Goal: Information Seeking & Learning: Compare options

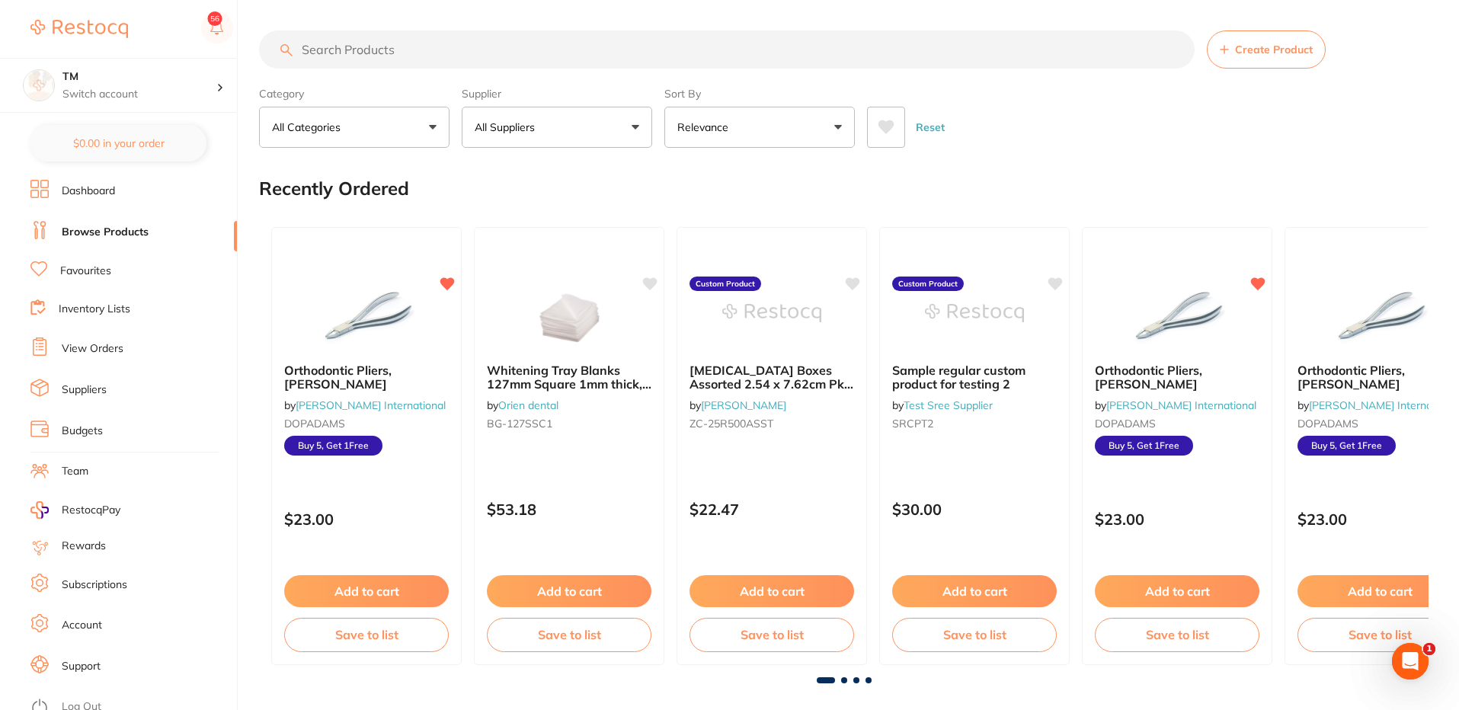
click at [549, 138] on button "All Suppliers" at bounding box center [557, 127] width 191 height 41
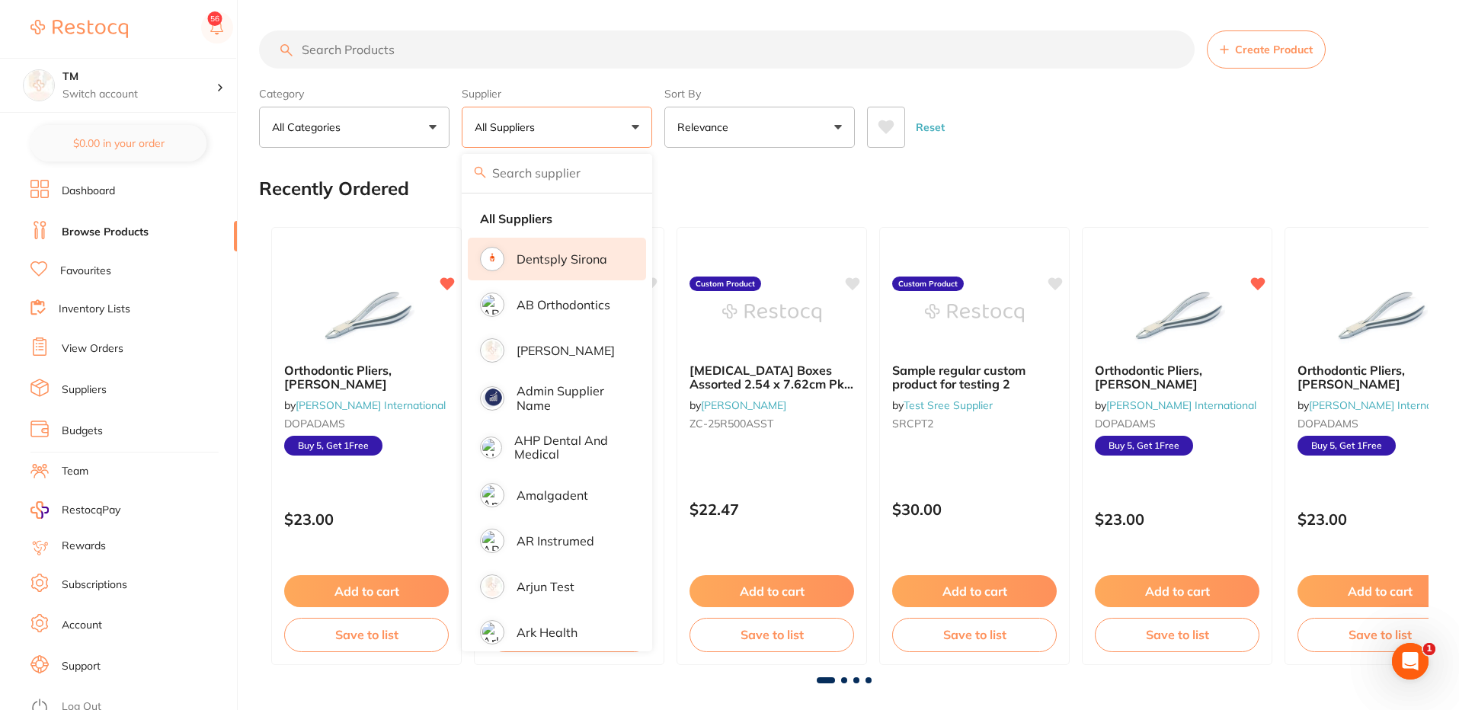
click at [551, 267] on li "Dentsply Sirona" at bounding box center [557, 259] width 178 height 43
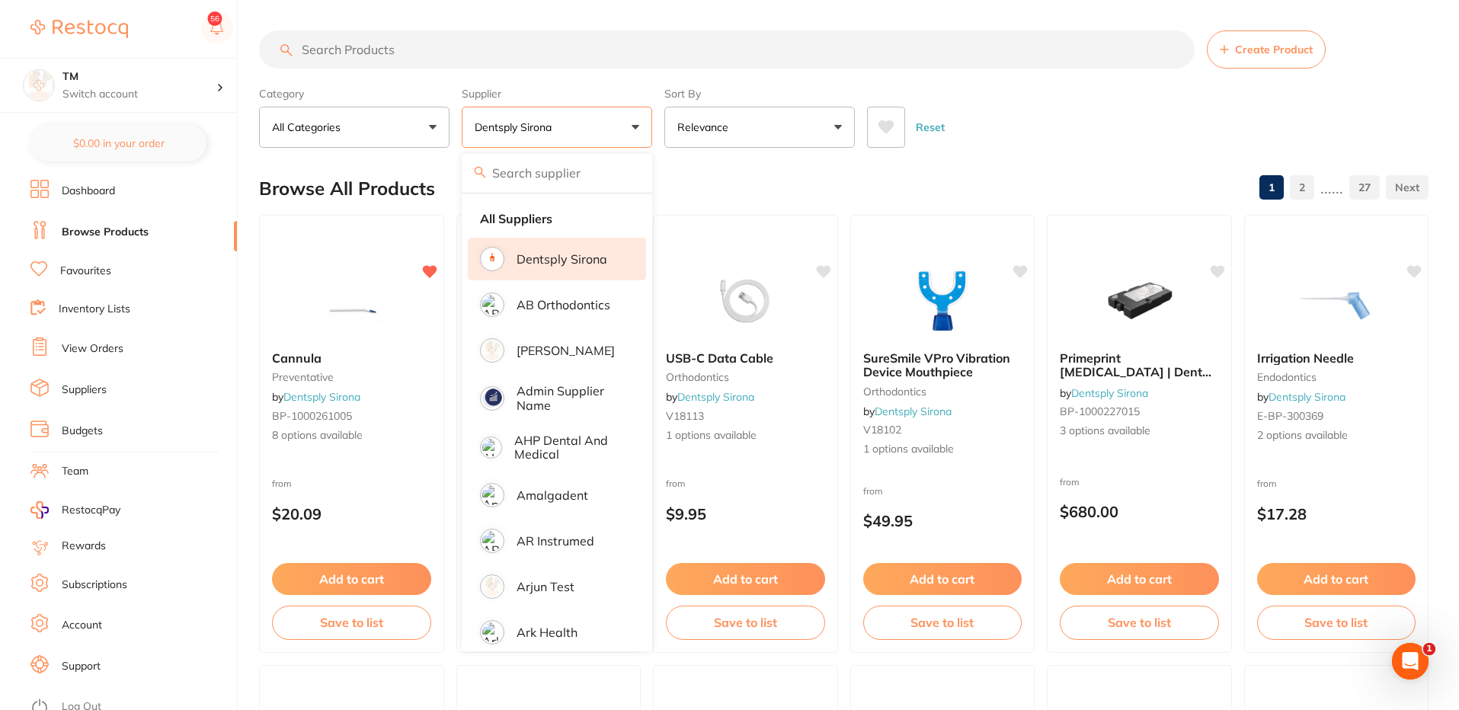
click at [1071, 114] on div "Reset" at bounding box center [1141, 120] width 549 height 53
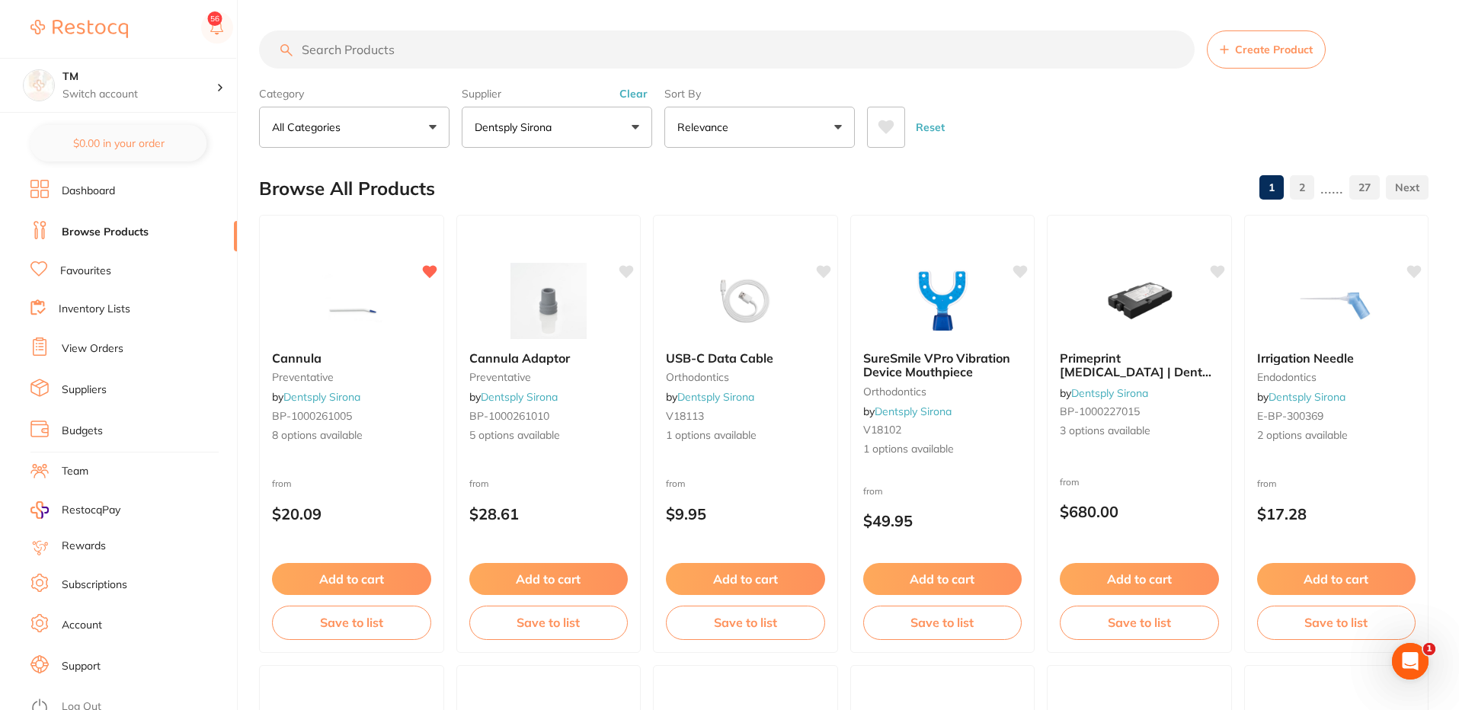
click at [876, 134] on button at bounding box center [886, 127] width 38 height 41
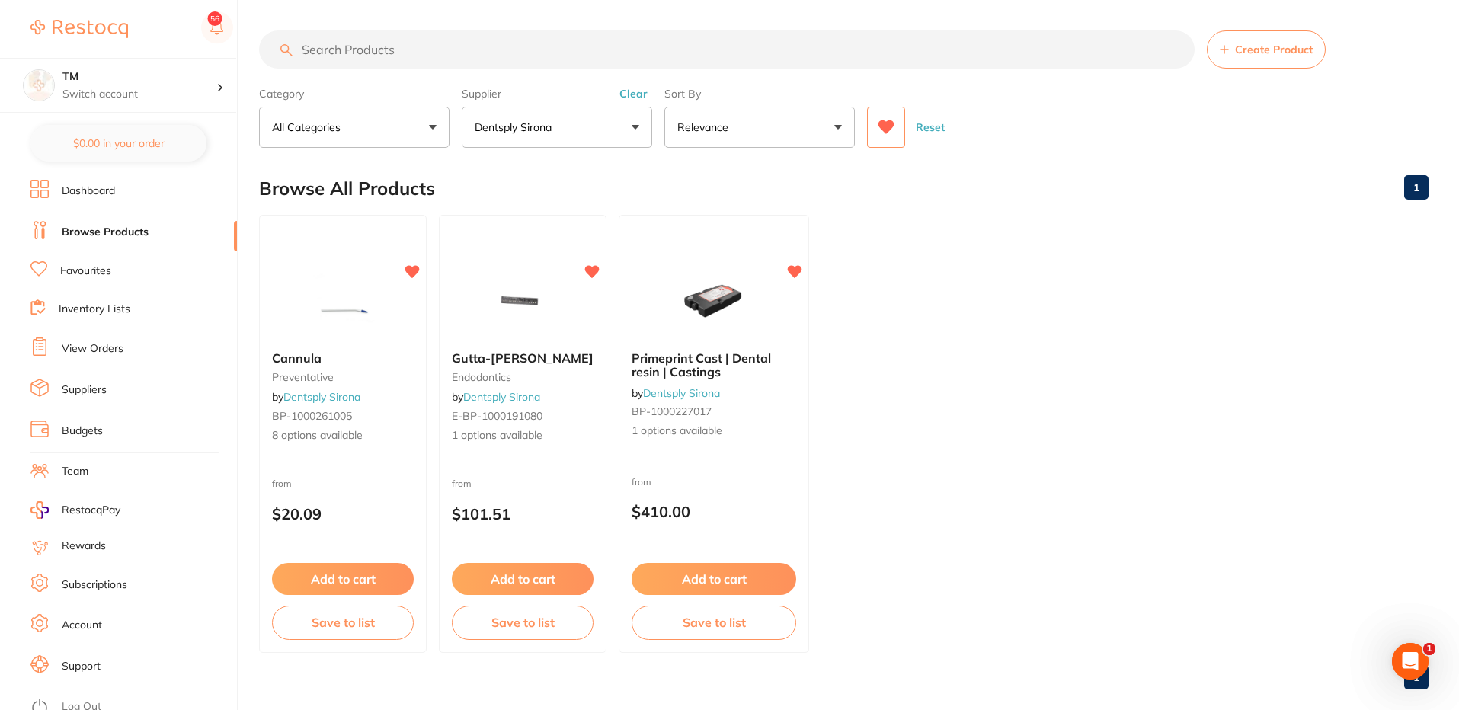
click at [968, 188] on div "Browse All Products 1" at bounding box center [844, 188] width 1170 height 51
click at [933, 133] on button "Reset" at bounding box center [930, 127] width 38 height 41
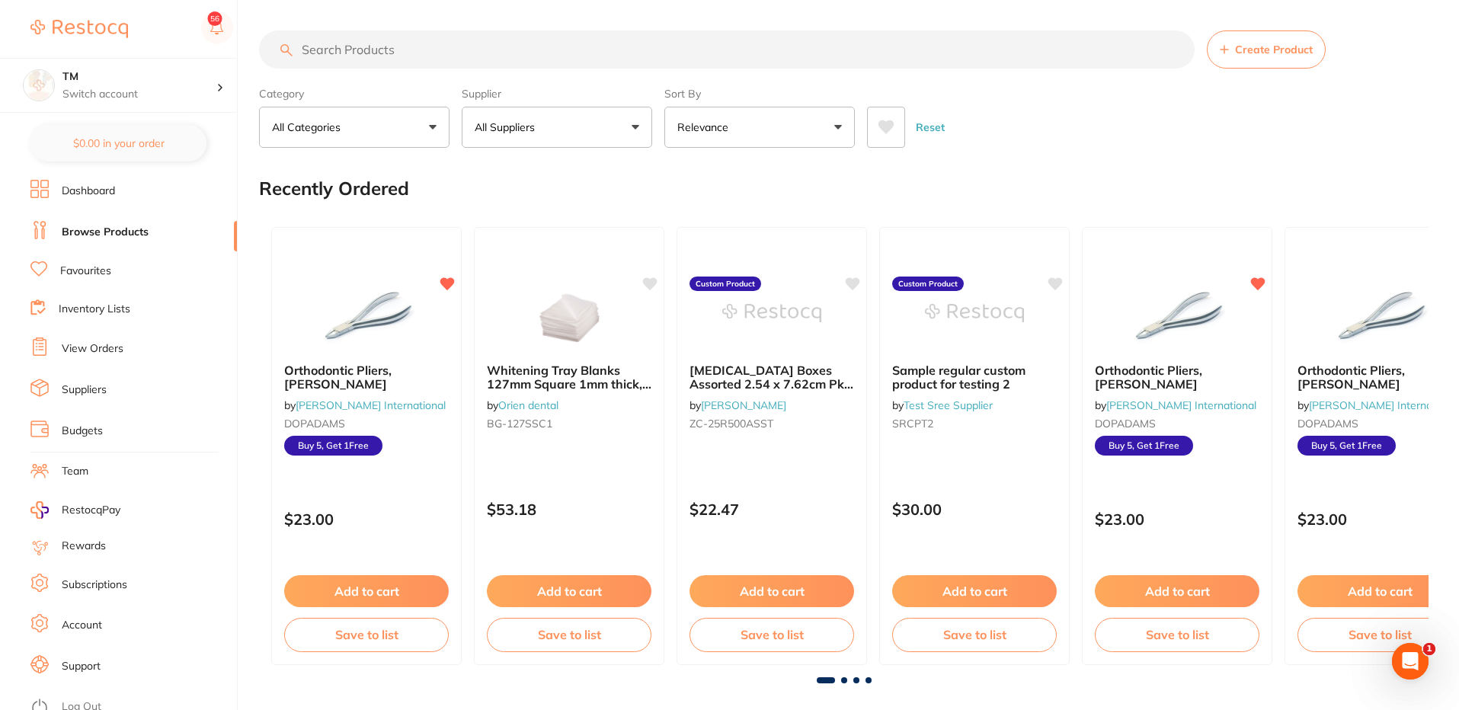
click at [882, 136] on button at bounding box center [886, 127] width 38 height 41
click at [1048, 109] on div "Reset" at bounding box center [1141, 120] width 549 height 53
click at [598, 126] on button "All Suppliers" at bounding box center [557, 127] width 191 height 41
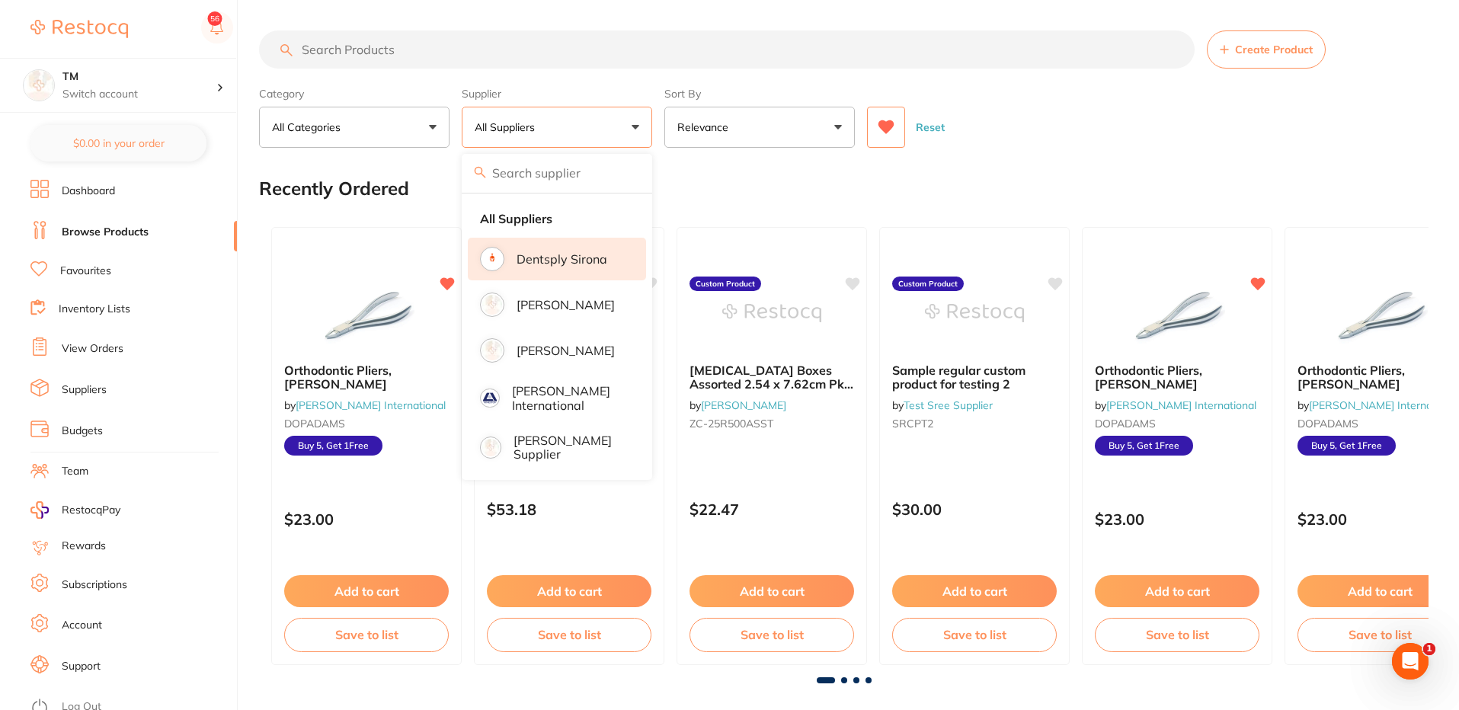
click at [571, 253] on p "Dentsply Sirona" at bounding box center [562, 259] width 91 height 14
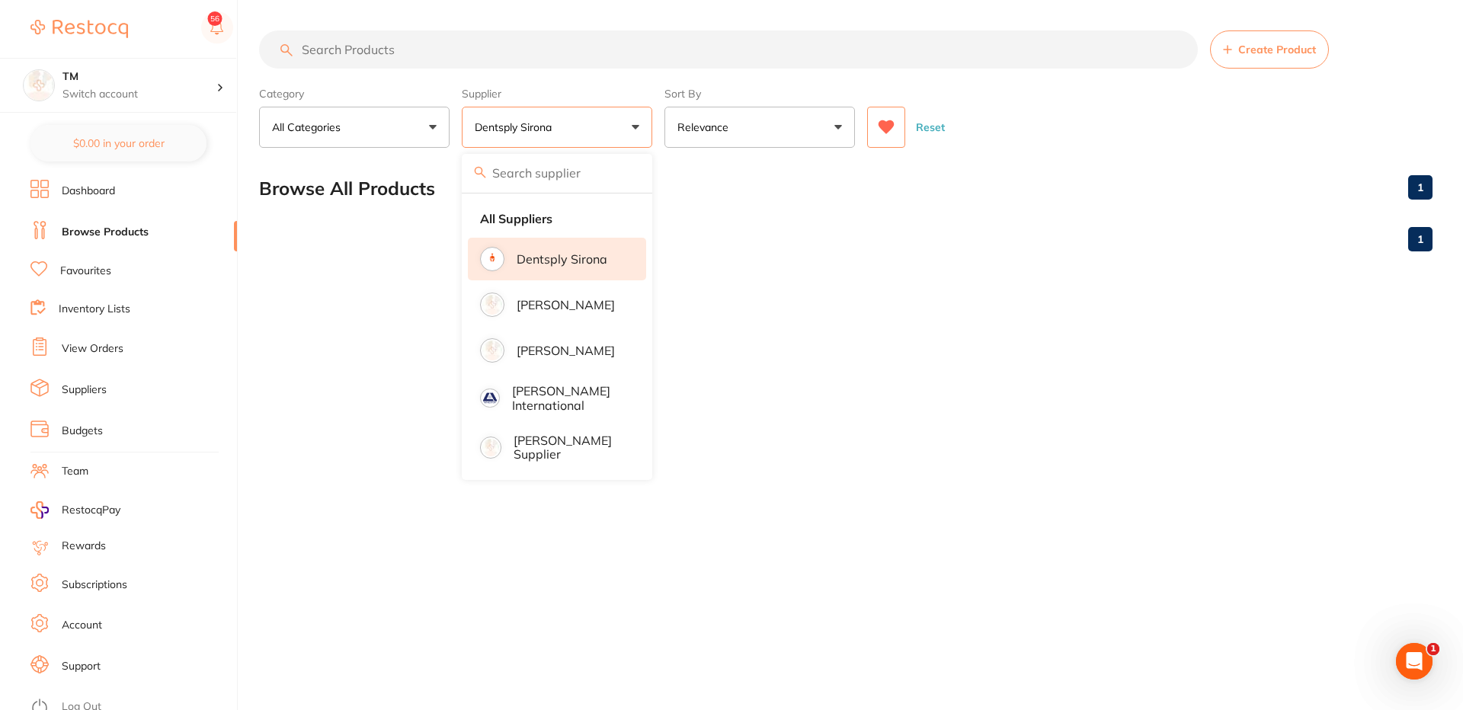
click at [1041, 107] on div "Reset" at bounding box center [1143, 120] width 553 height 53
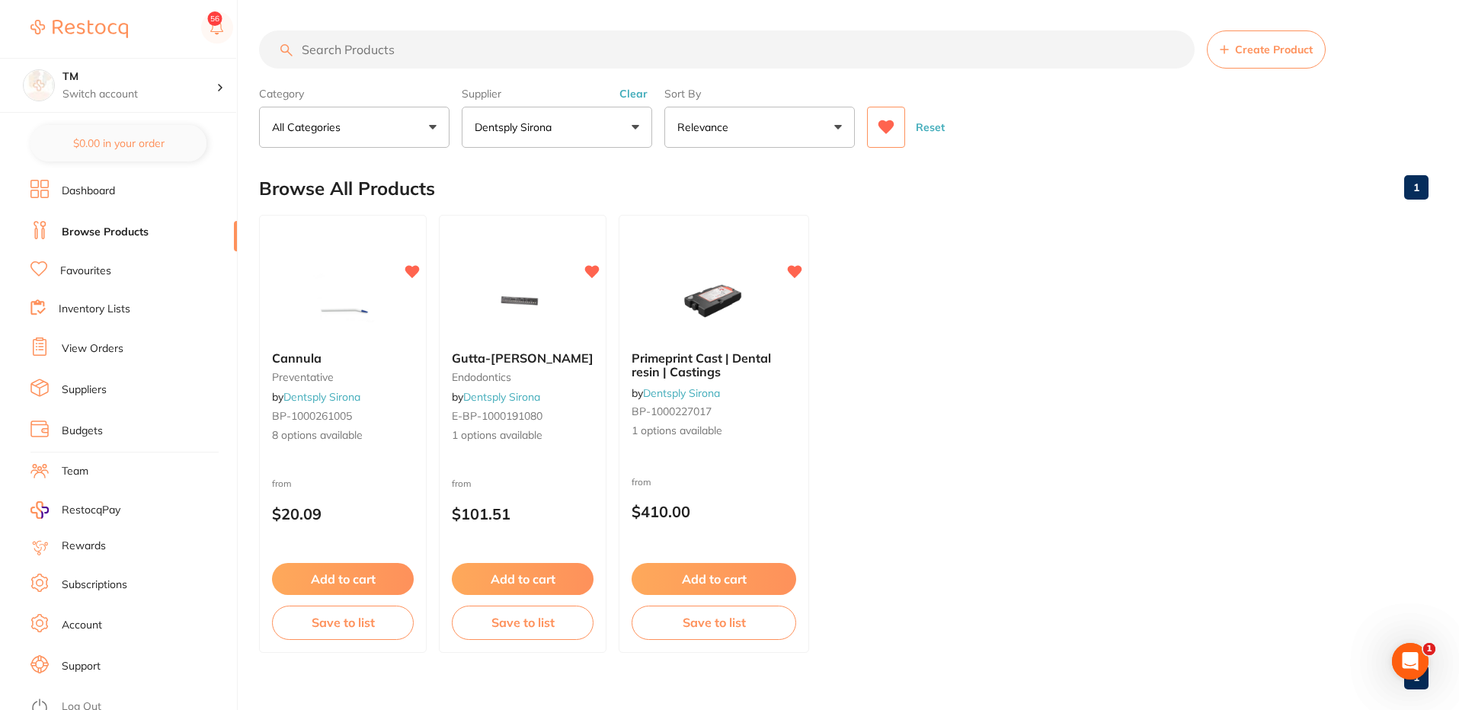
click at [930, 133] on button "Reset" at bounding box center [930, 127] width 38 height 41
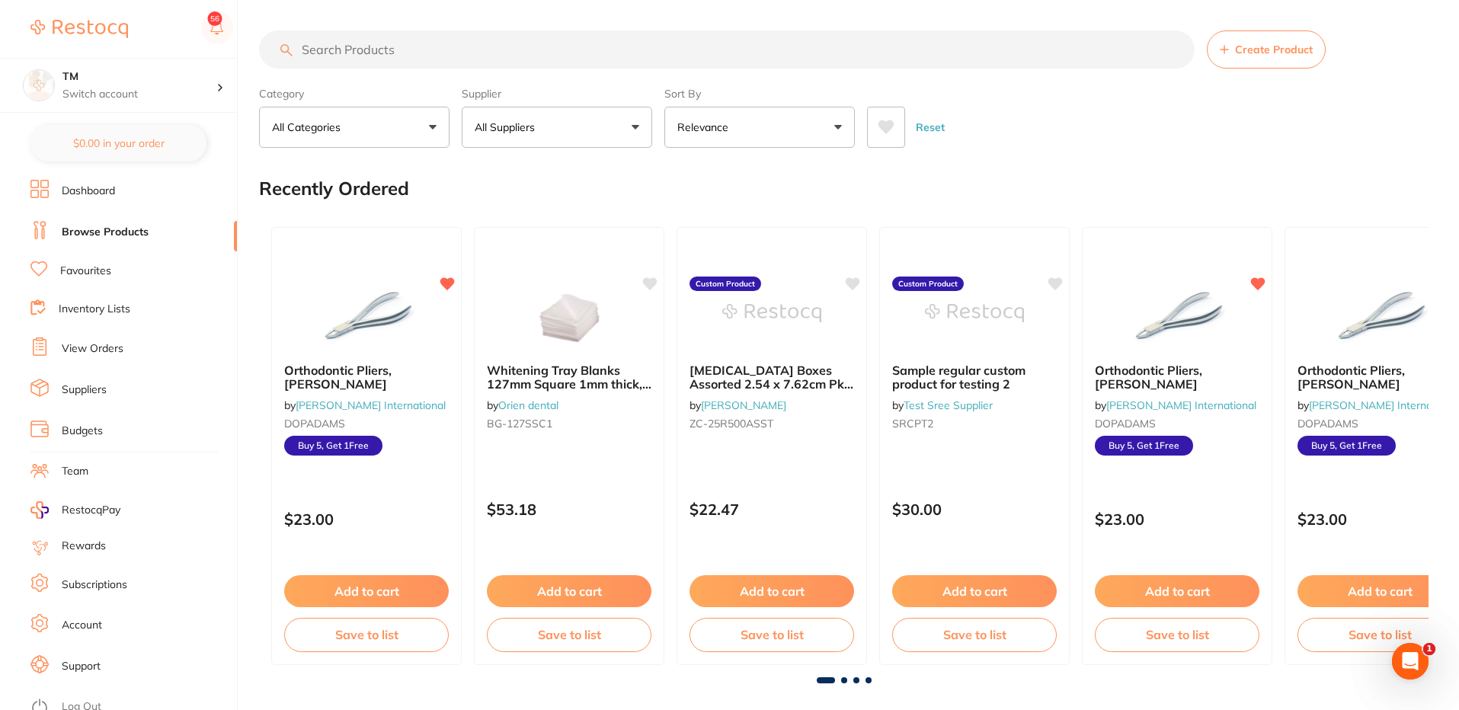
click at [541, 132] on p "All Suppliers" at bounding box center [508, 127] width 66 height 15
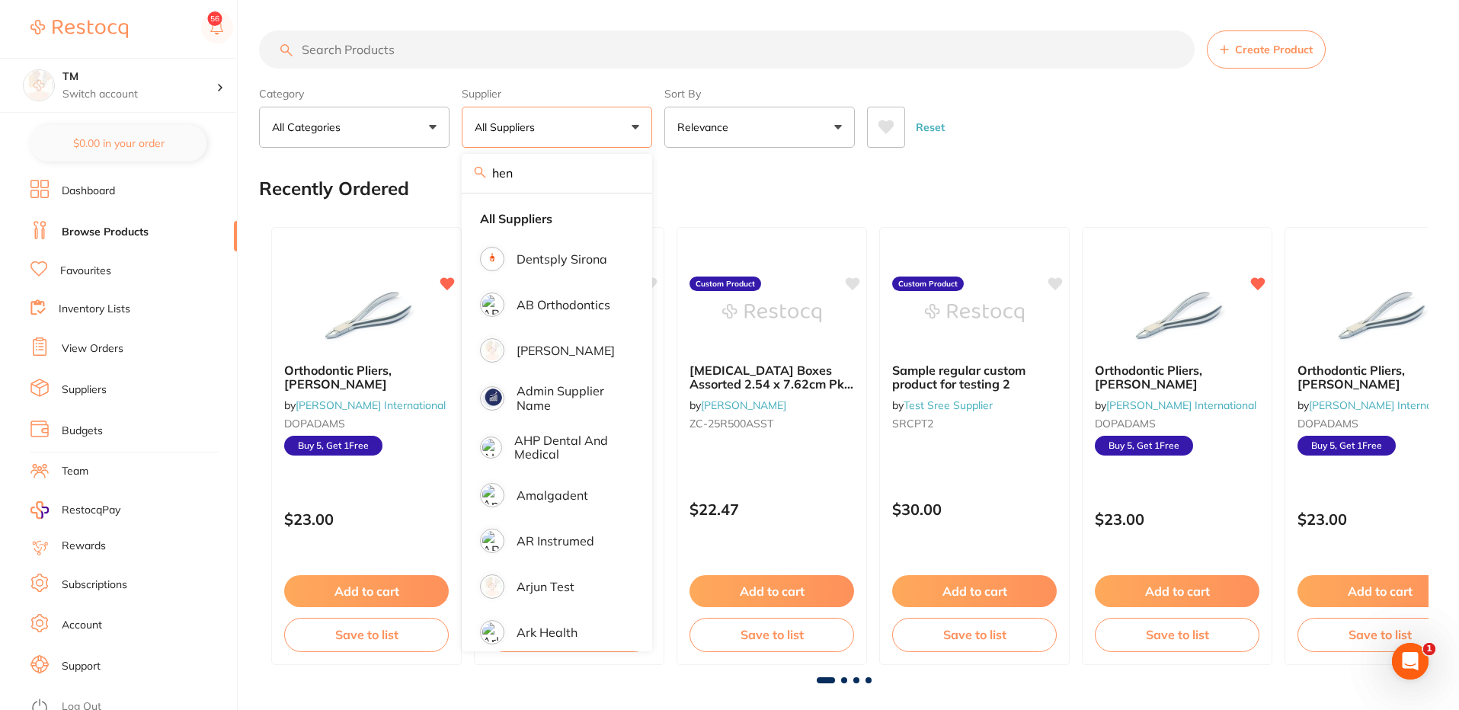
type input "hen"
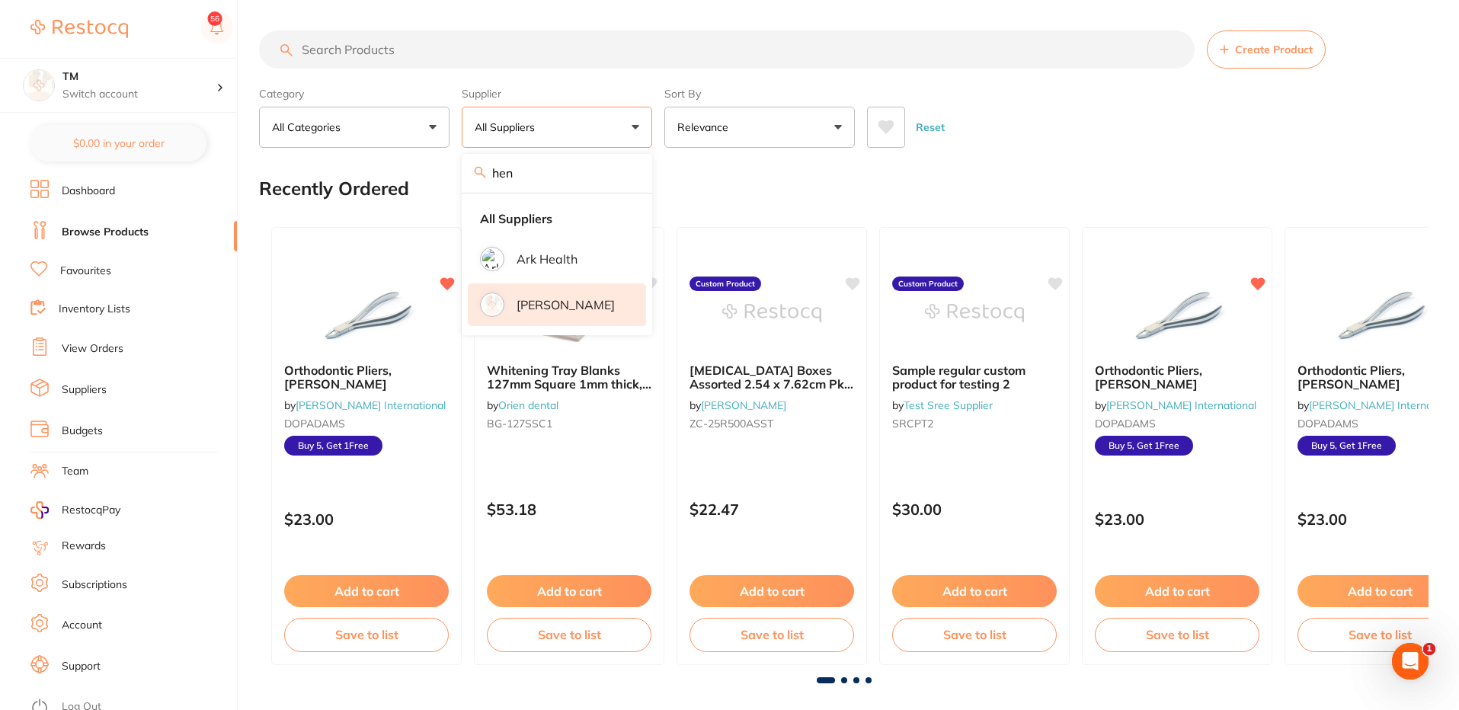
click at [539, 303] on p "[PERSON_NAME]" at bounding box center [566, 305] width 98 height 14
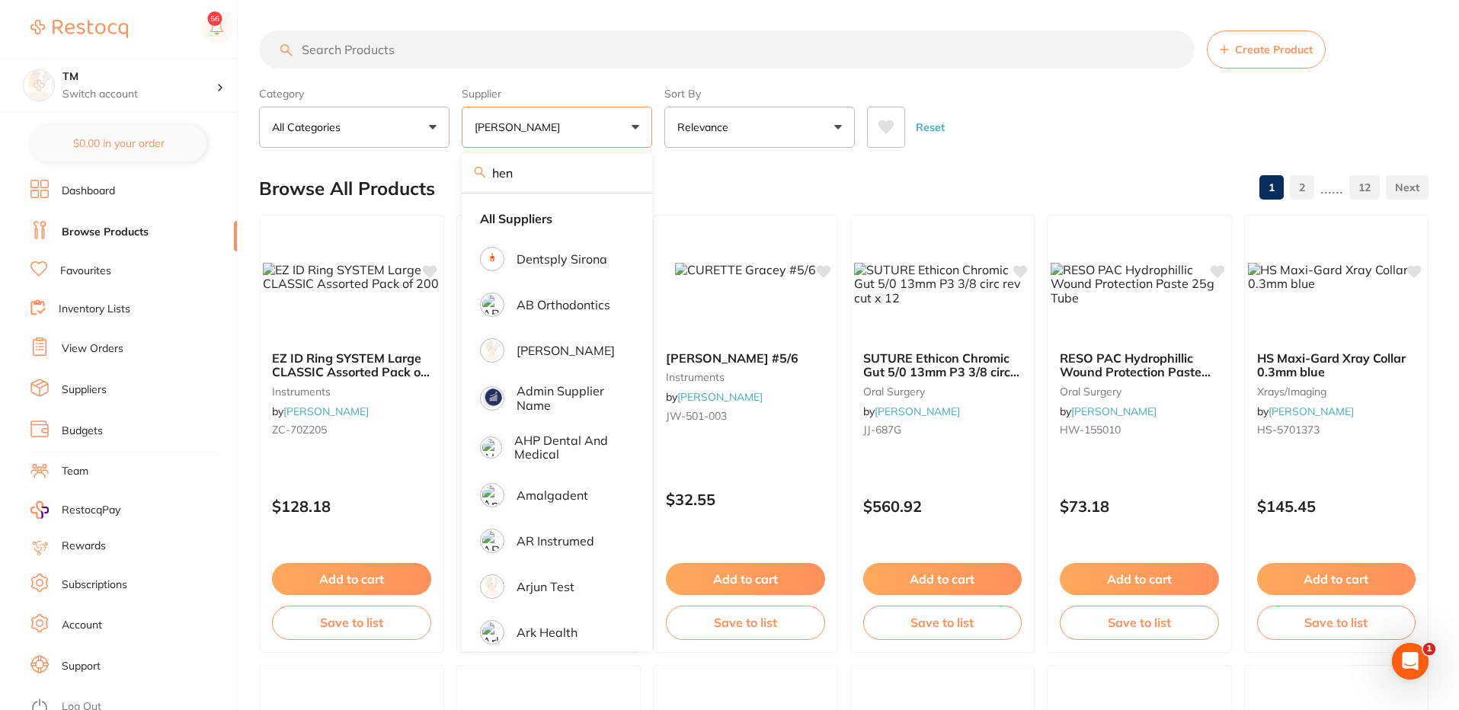
click at [1087, 101] on div "Reset" at bounding box center [1141, 120] width 549 height 53
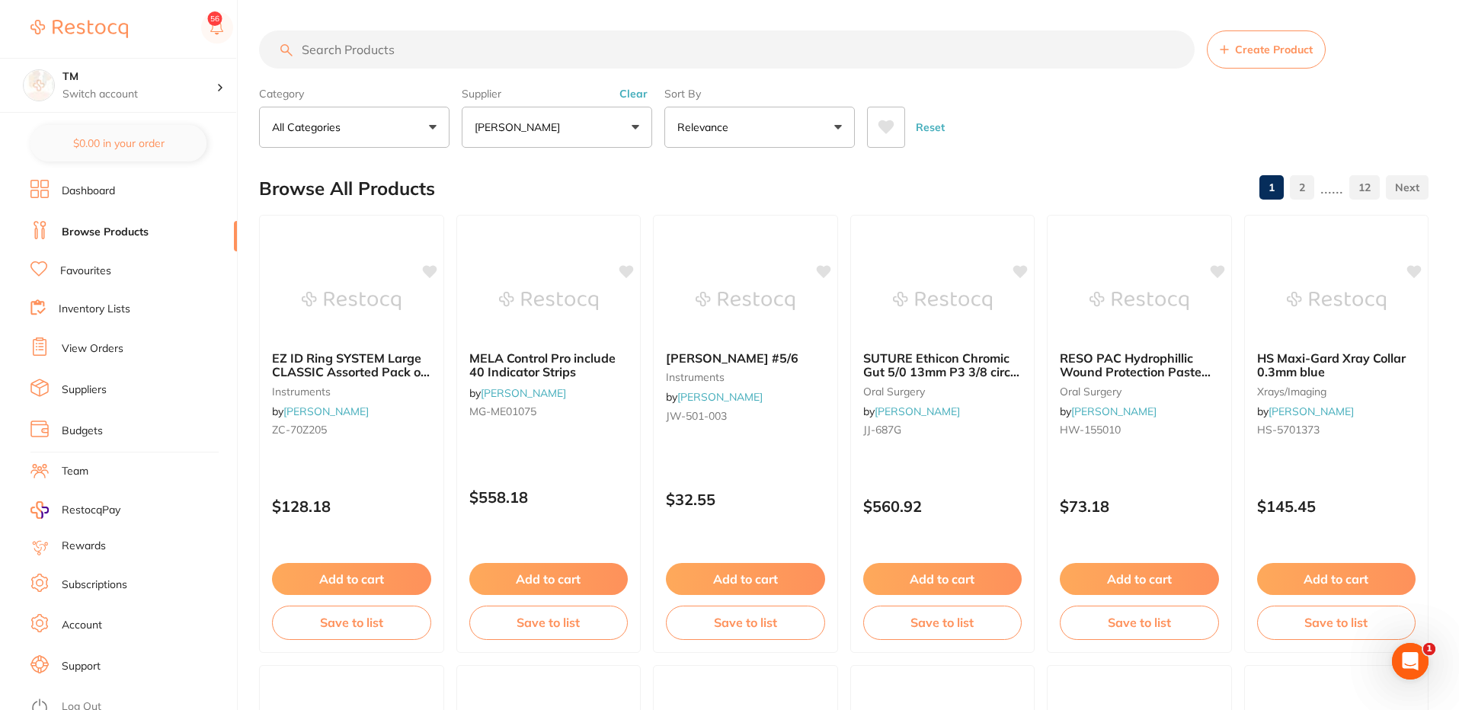
click at [882, 127] on icon at bounding box center [887, 127] width 16 height 14
click at [1042, 117] on div "Reset" at bounding box center [1141, 120] width 549 height 53
click at [937, 133] on button "Reset" at bounding box center [930, 127] width 38 height 41
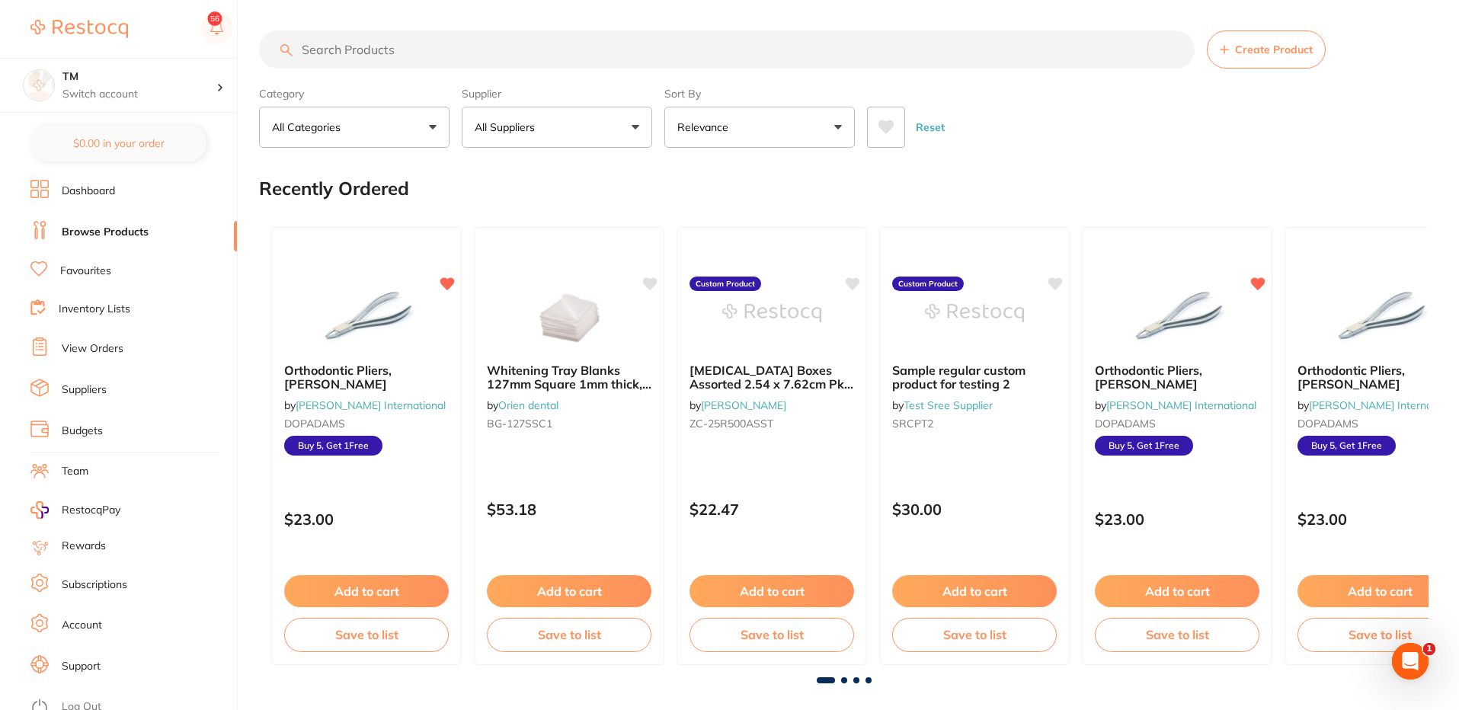
click at [550, 123] on button "All Suppliers" at bounding box center [557, 127] width 191 height 41
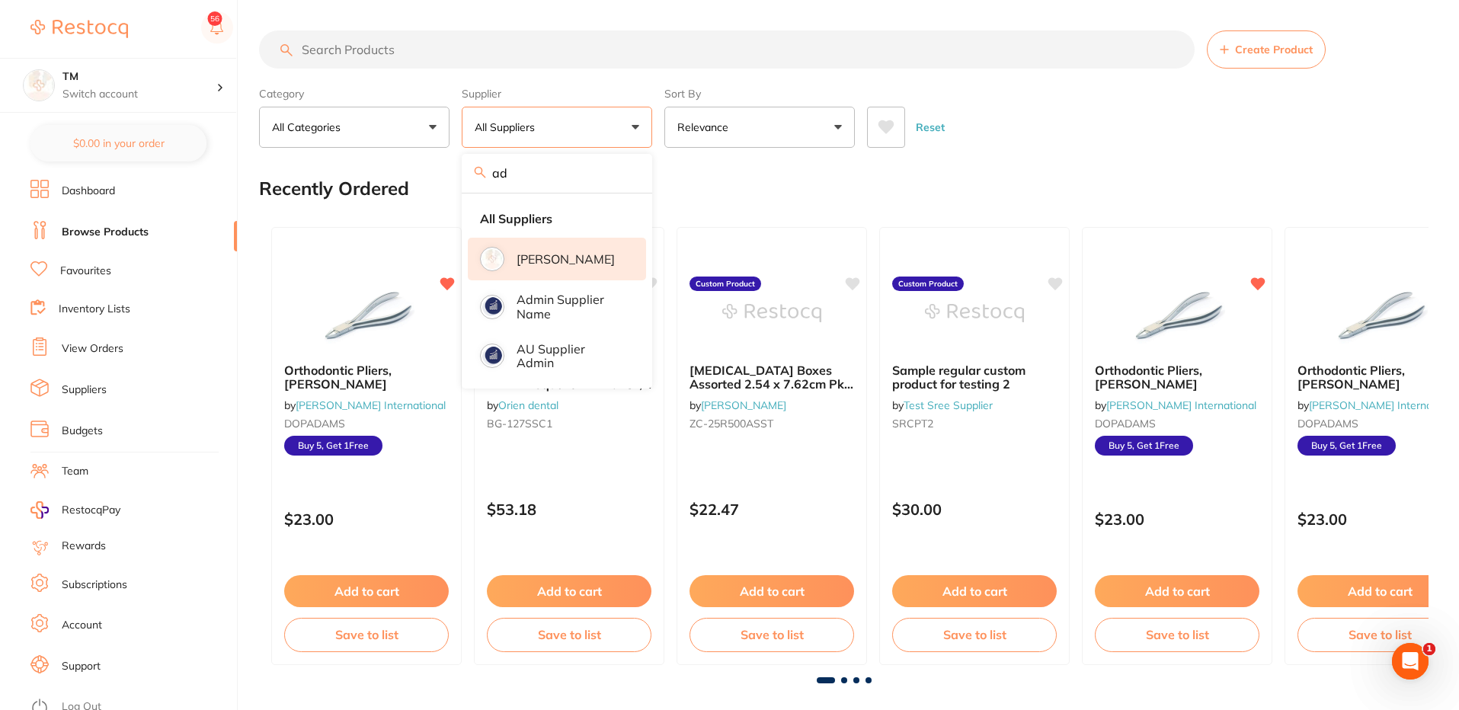
type input "ad"
click at [517, 252] on p "[PERSON_NAME]" at bounding box center [566, 259] width 98 height 14
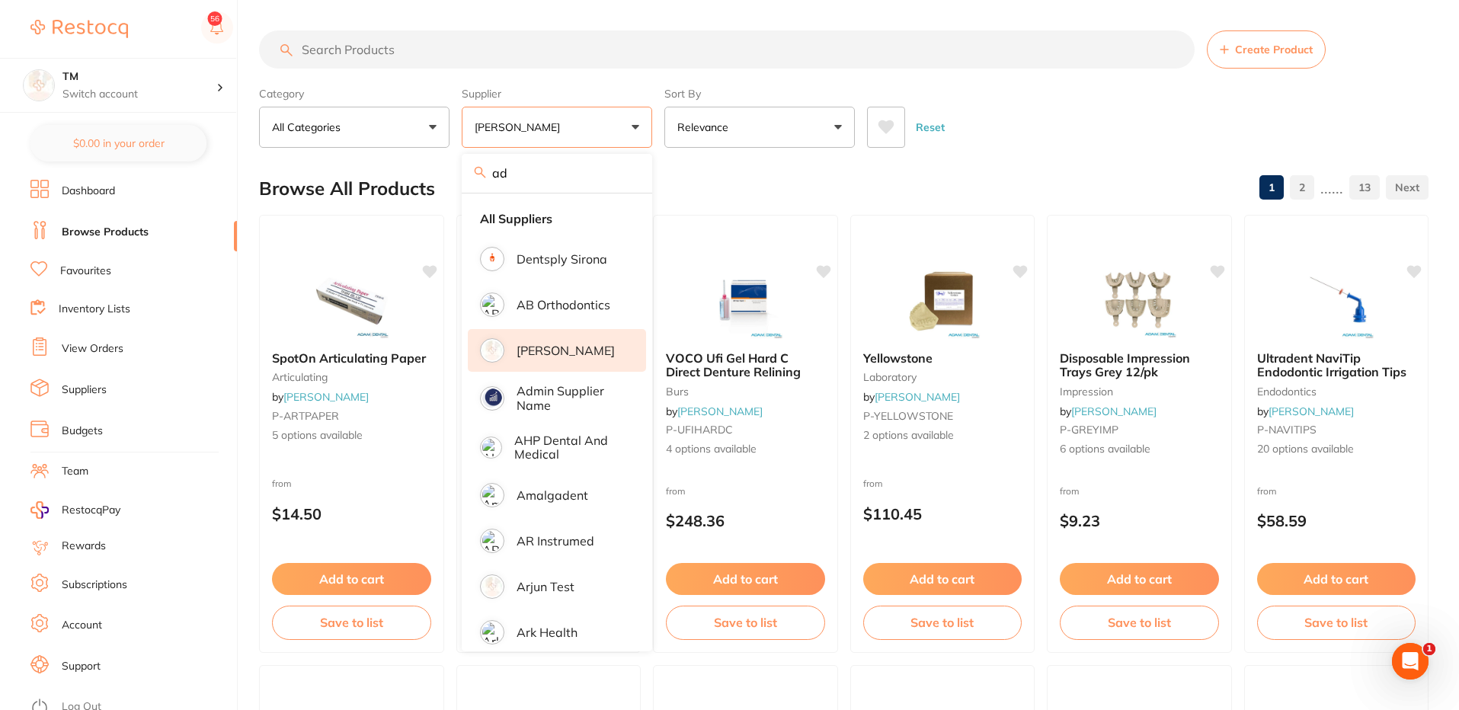
click at [1084, 105] on div "Reset" at bounding box center [1141, 120] width 549 height 53
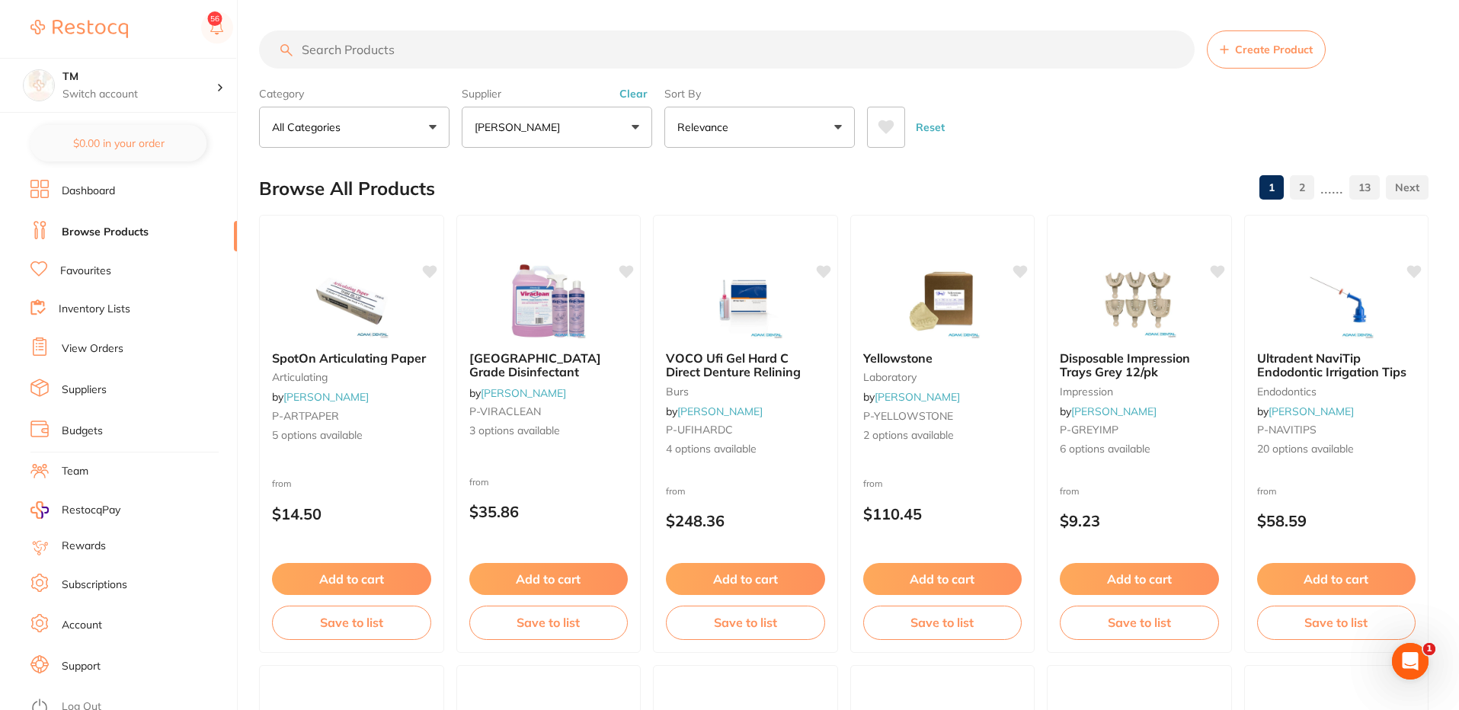
click at [881, 136] on button at bounding box center [886, 127] width 38 height 41
click at [83, 264] on link "Favourites" at bounding box center [85, 271] width 51 height 15
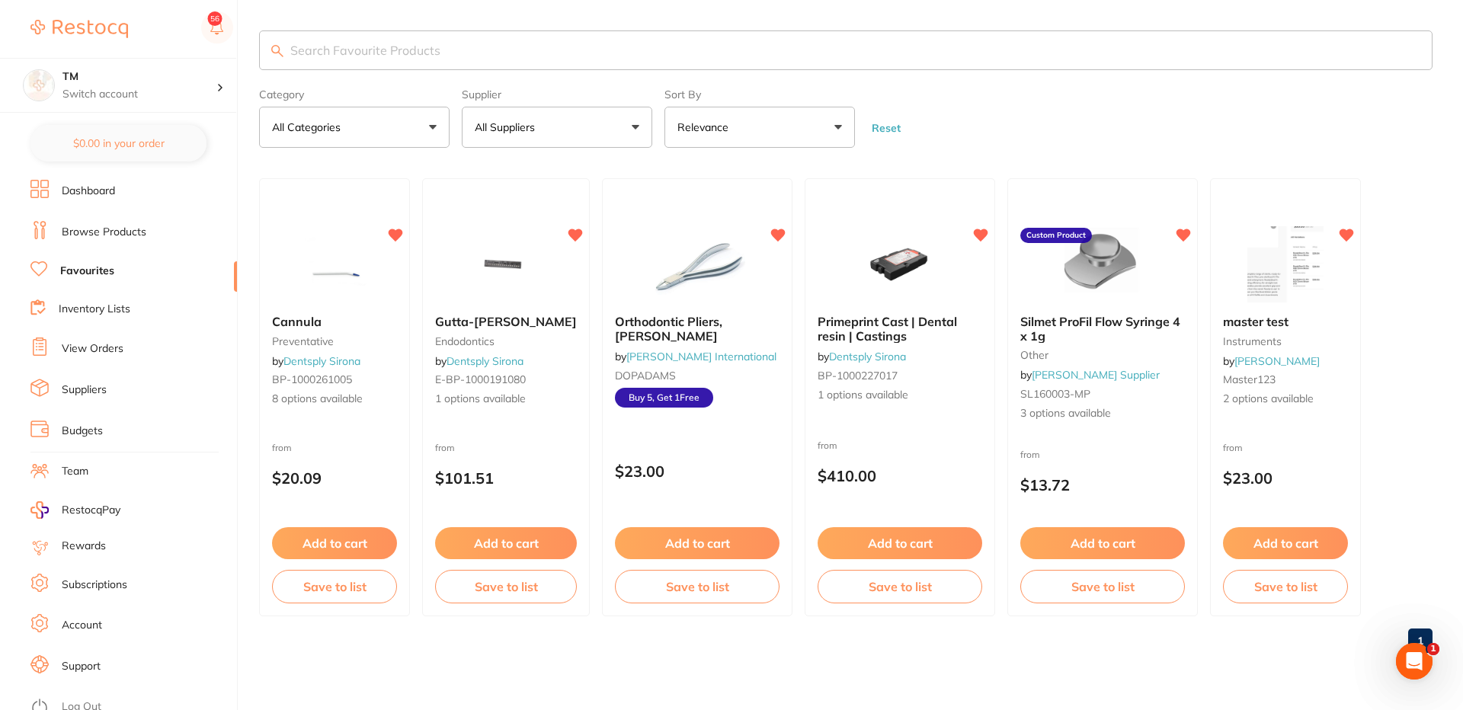
click at [95, 229] on link "Browse Products" at bounding box center [104, 232] width 85 height 15
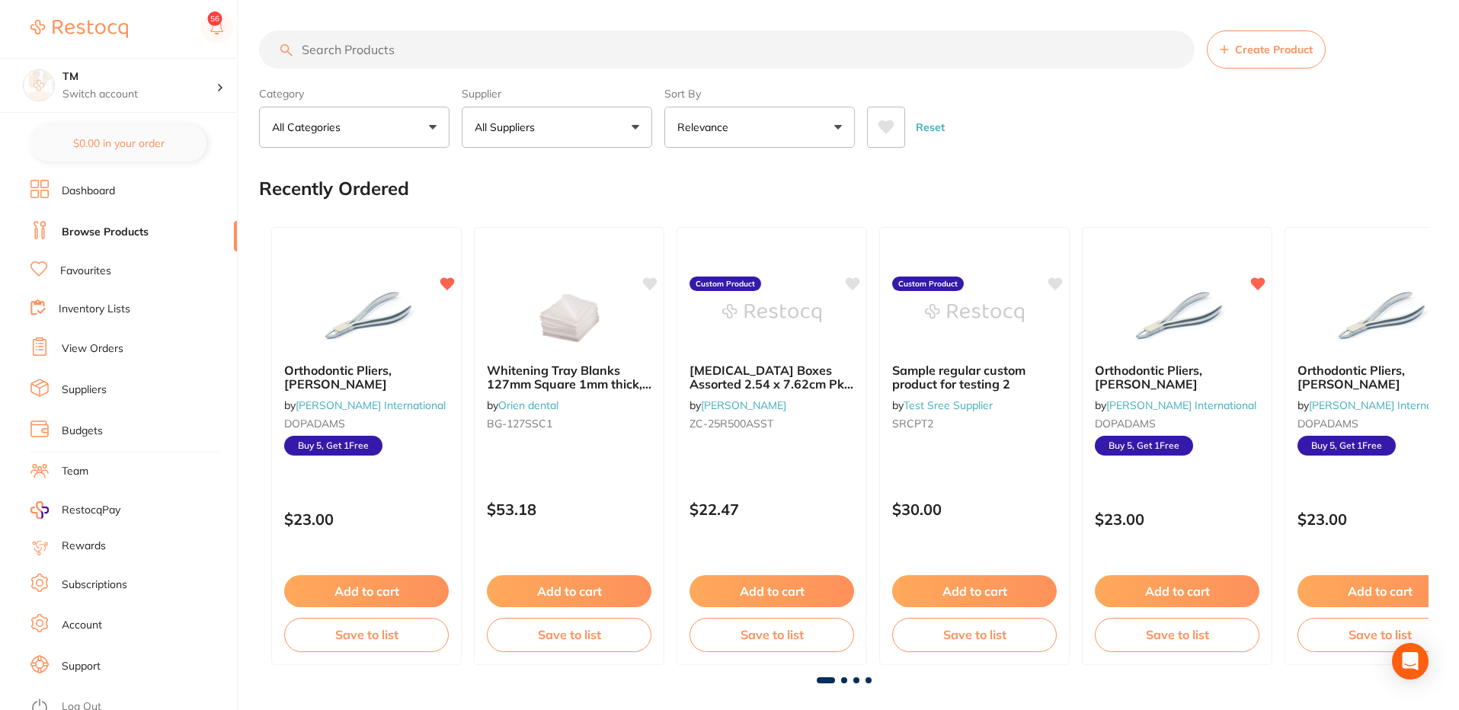
click at [72, 274] on link "Favourites" at bounding box center [85, 271] width 51 height 15
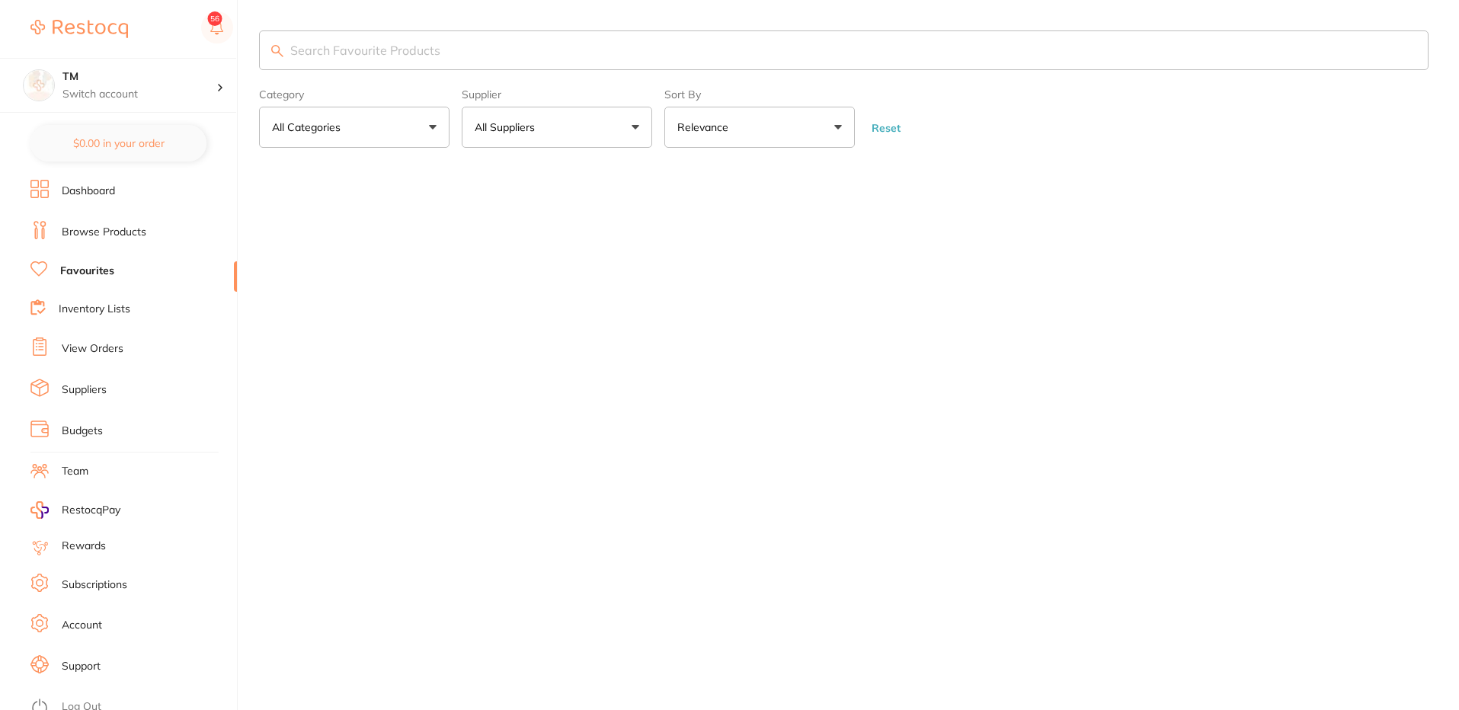
click at [100, 228] on link "Browse Products" at bounding box center [104, 232] width 85 height 15
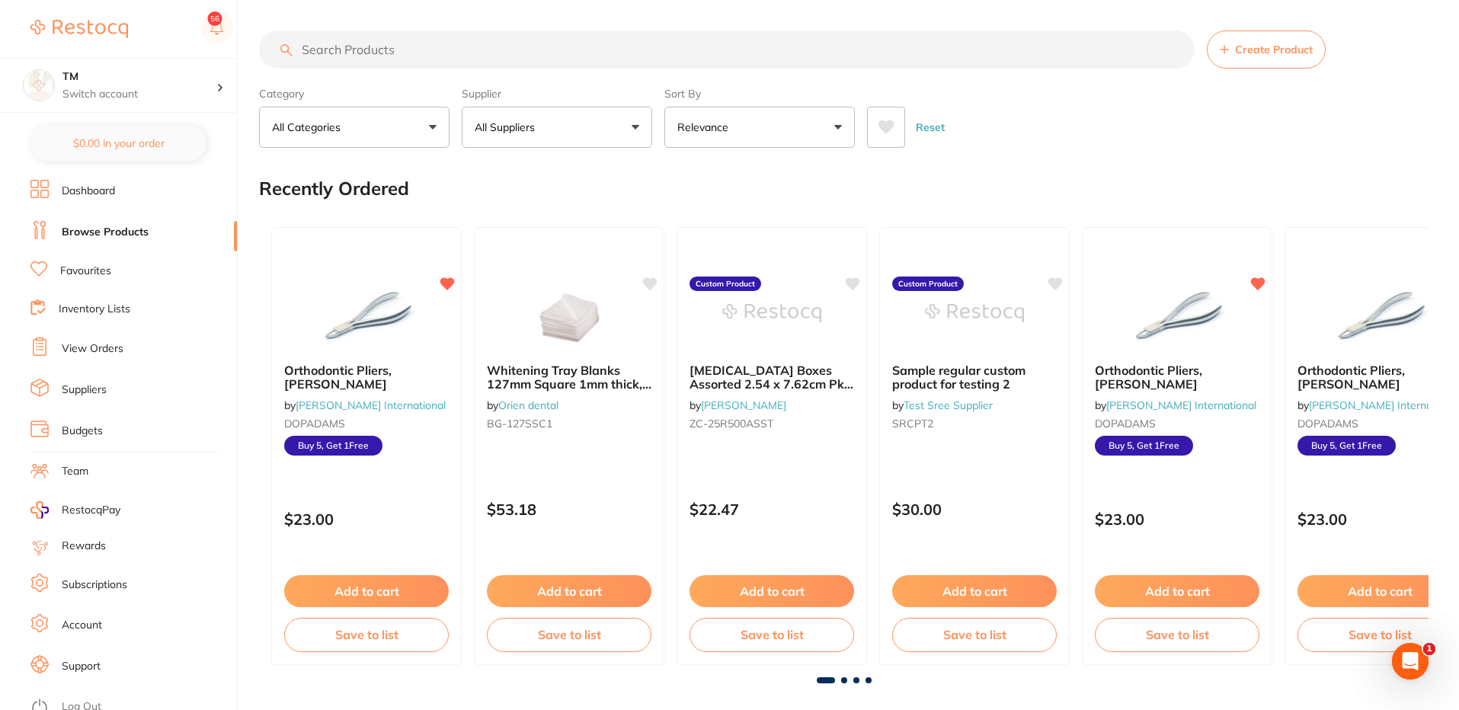
click at [107, 270] on link "Favourites" at bounding box center [85, 271] width 51 height 15
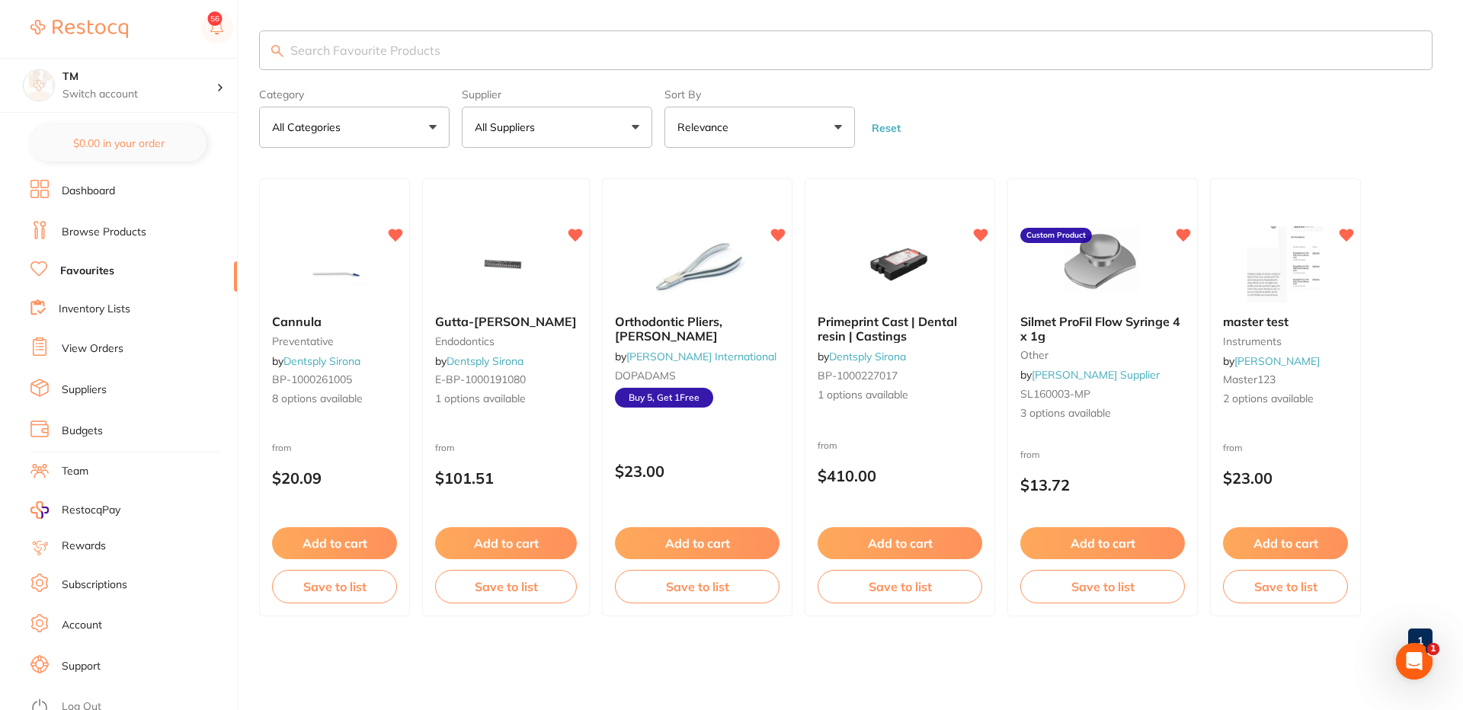
click at [117, 226] on link "Browse Products" at bounding box center [104, 232] width 85 height 15
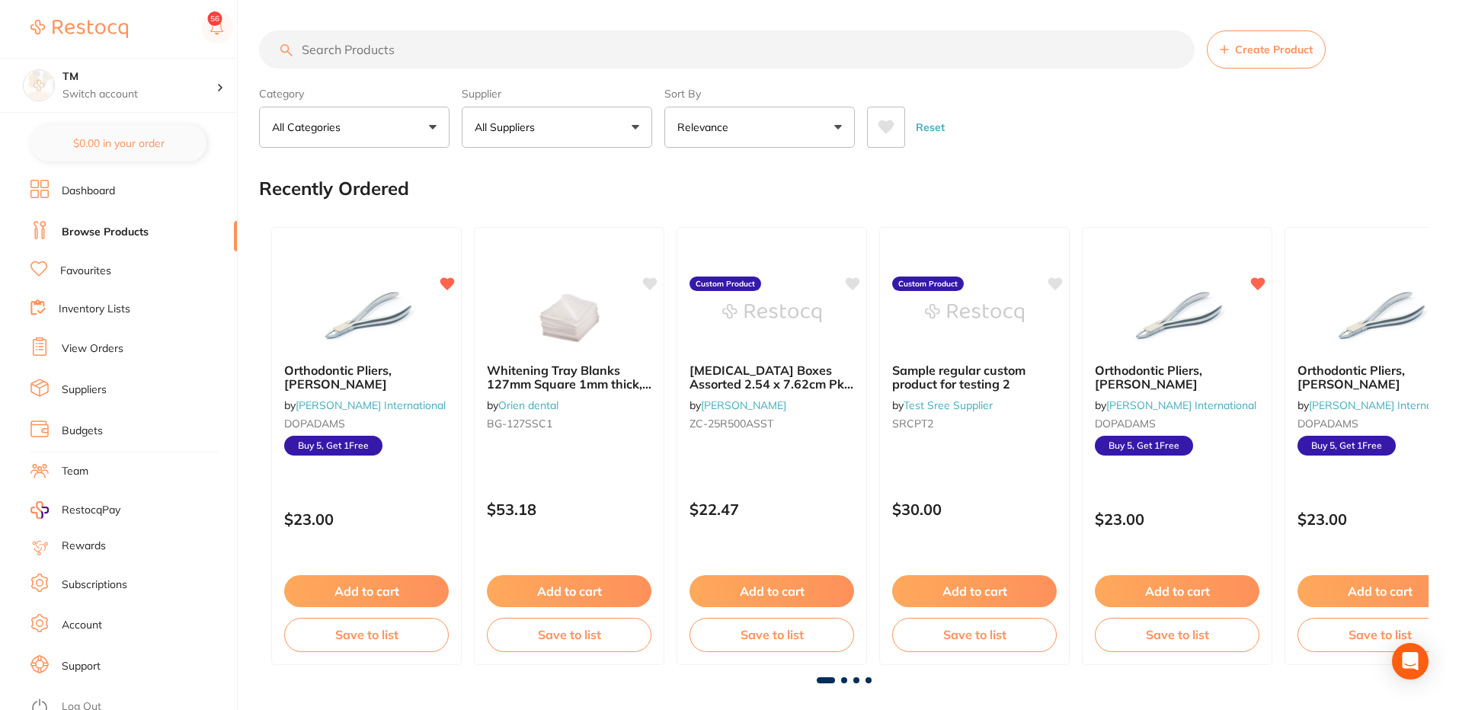
click at [75, 272] on link "Favourites" at bounding box center [85, 271] width 51 height 15
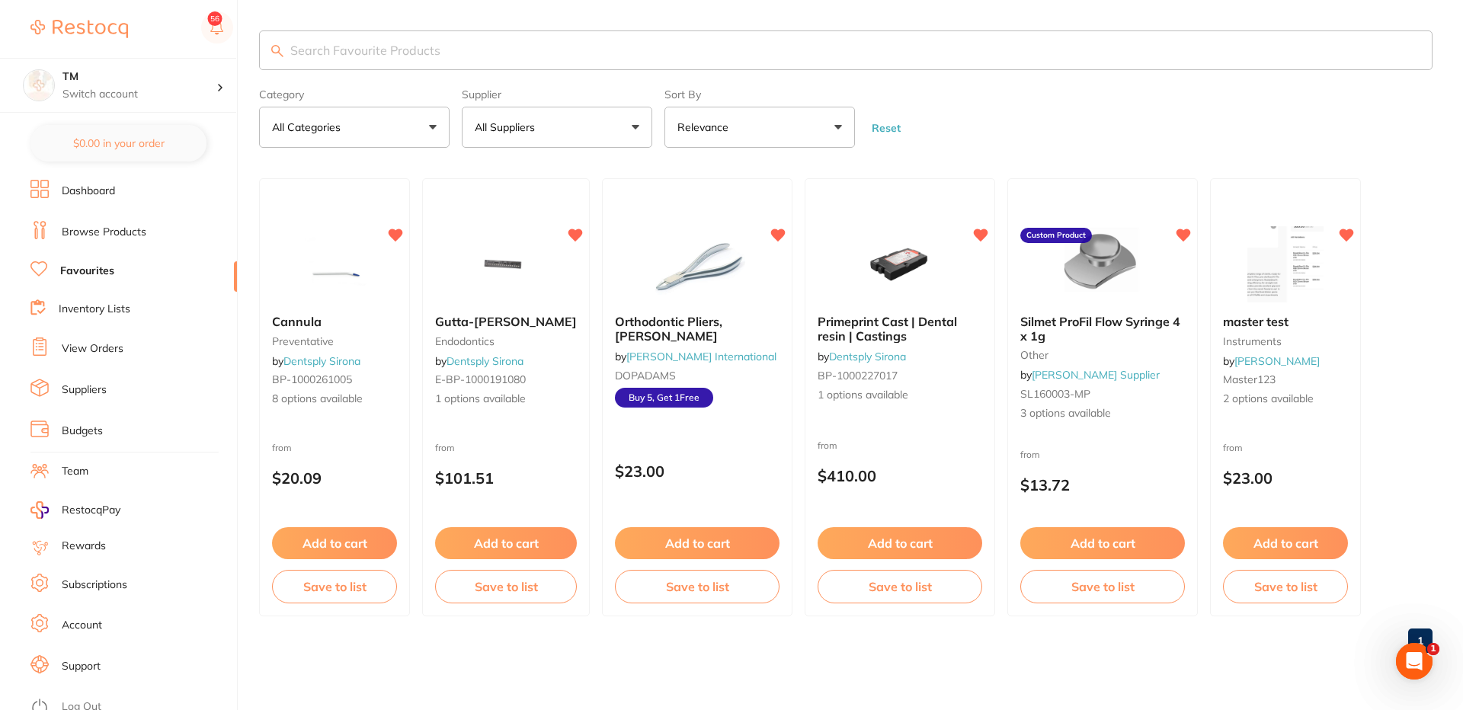
click at [90, 234] on link "Browse Products" at bounding box center [104, 232] width 85 height 15
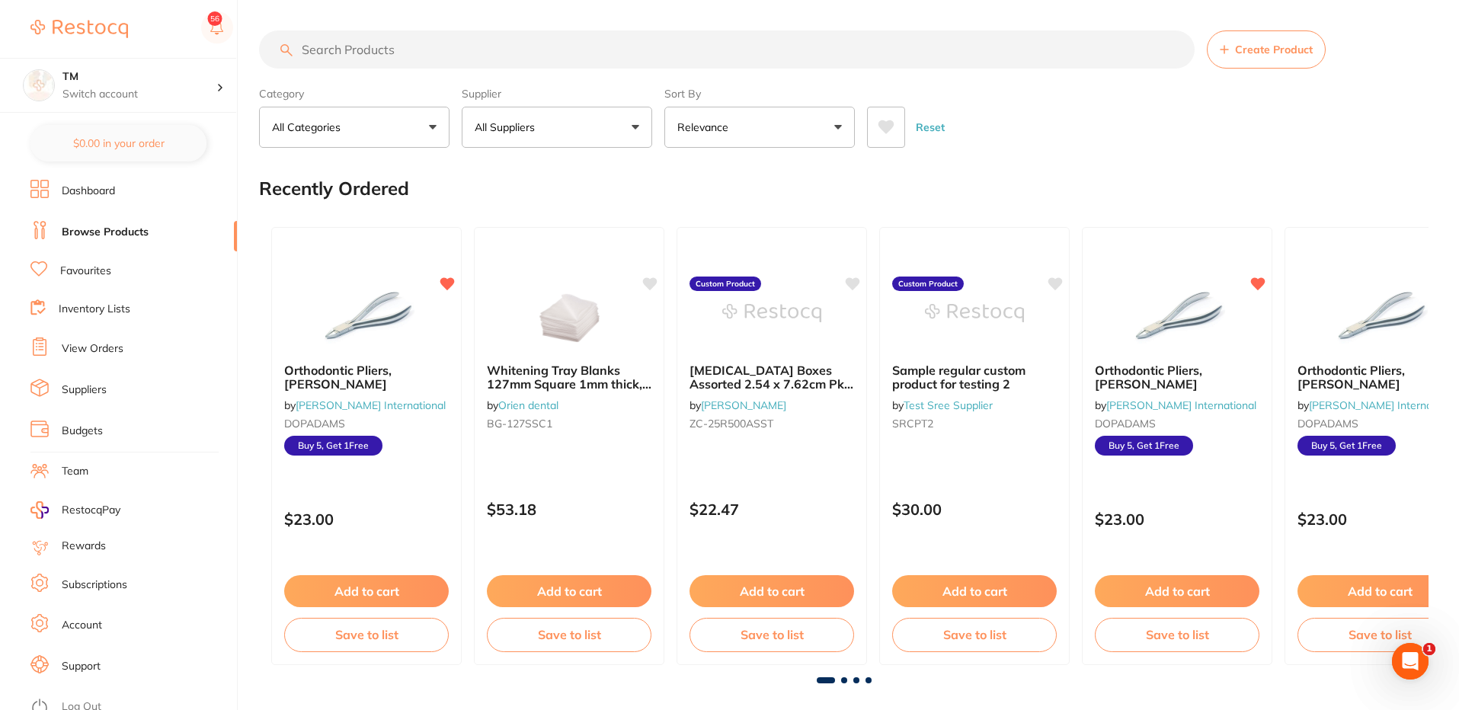
click at [890, 127] on icon at bounding box center [887, 127] width 16 height 14
click at [881, 138] on button at bounding box center [886, 127] width 38 height 41
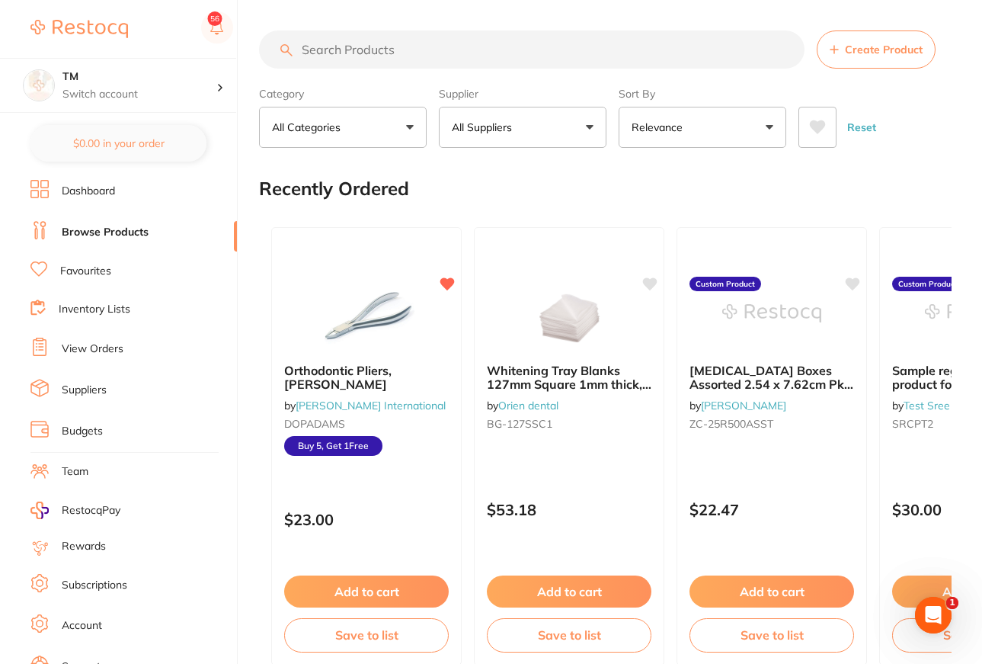
click at [815, 120] on icon at bounding box center [817, 127] width 17 height 15
click at [543, 131] on button "All Suppliers" at bounding box center [523, 127] width 168 height 41
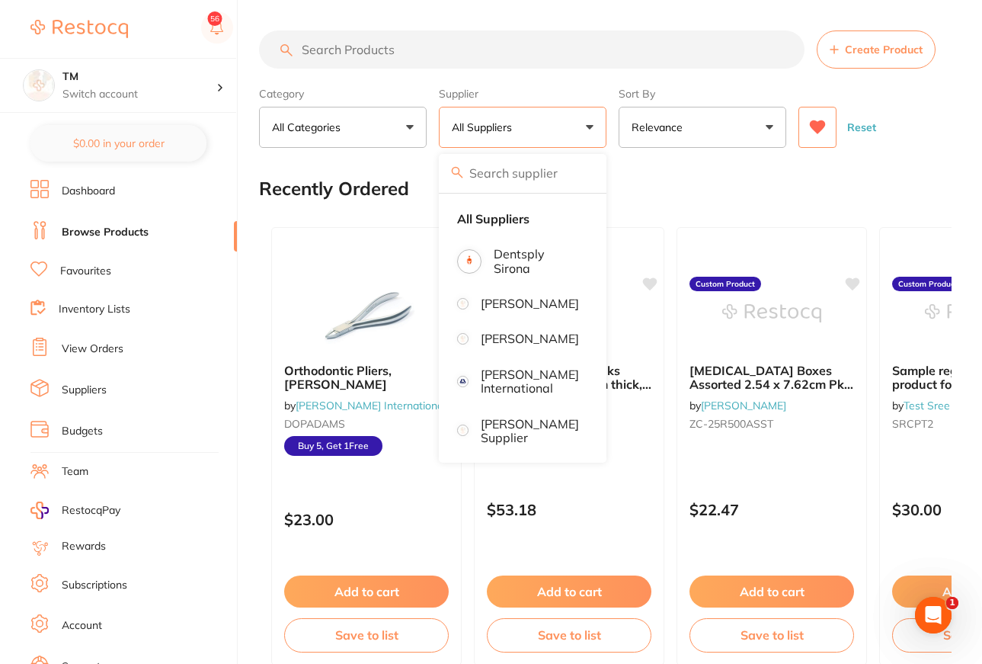
click at [526, 310] on p "[PERSON_NAME]" at bounding box center [530, 303] width 98 height 14
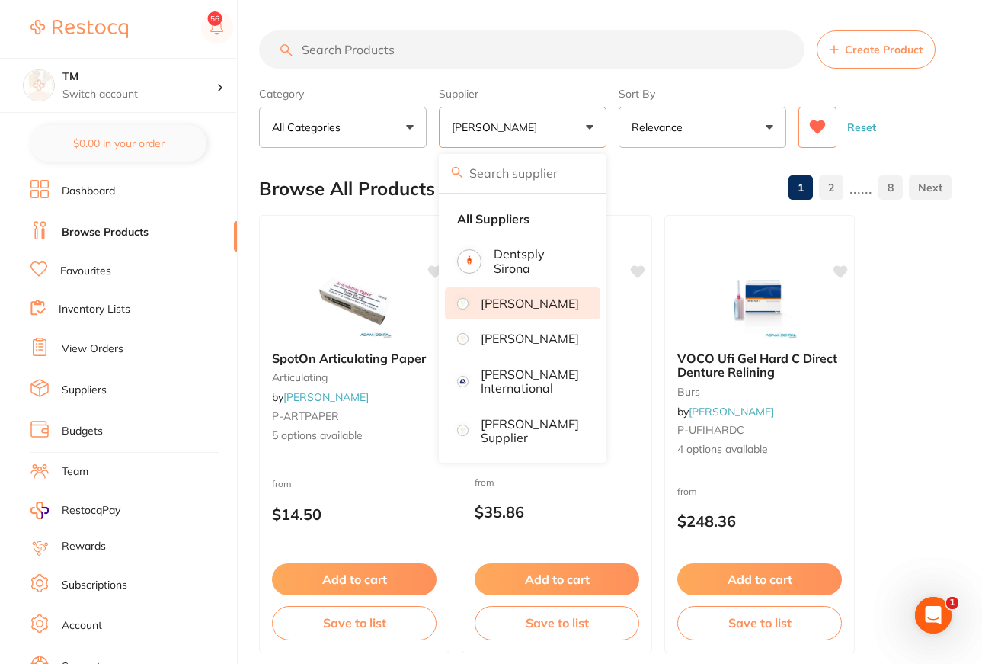
click at [821, 141] on button at bounding box center [818, 127] width 38 height 41
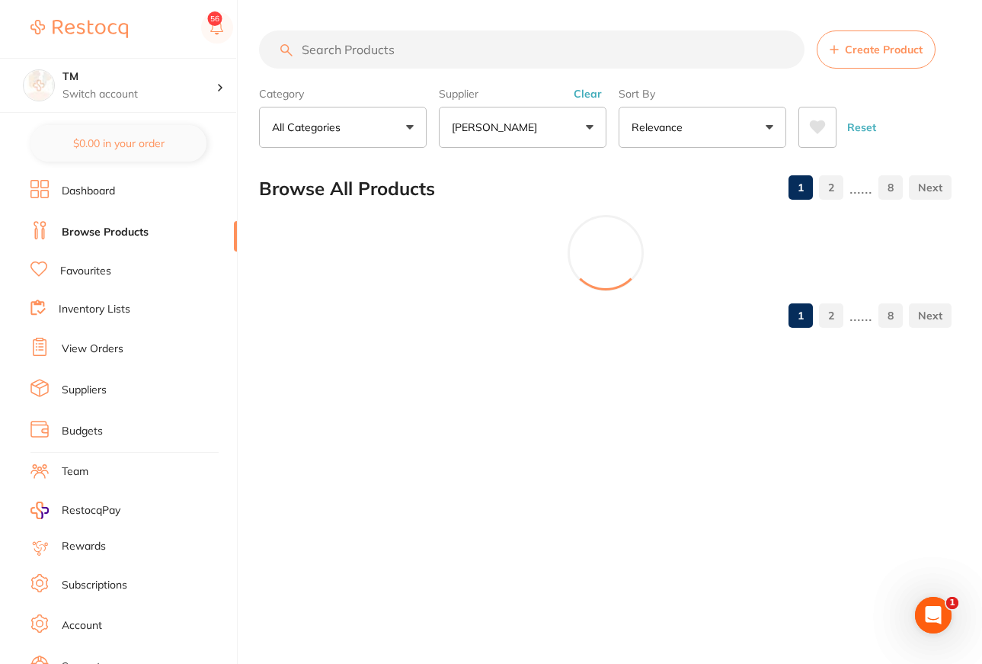
click at [878, 114] on button "Reset" at bounding box center [862, 127] width 38 height 41
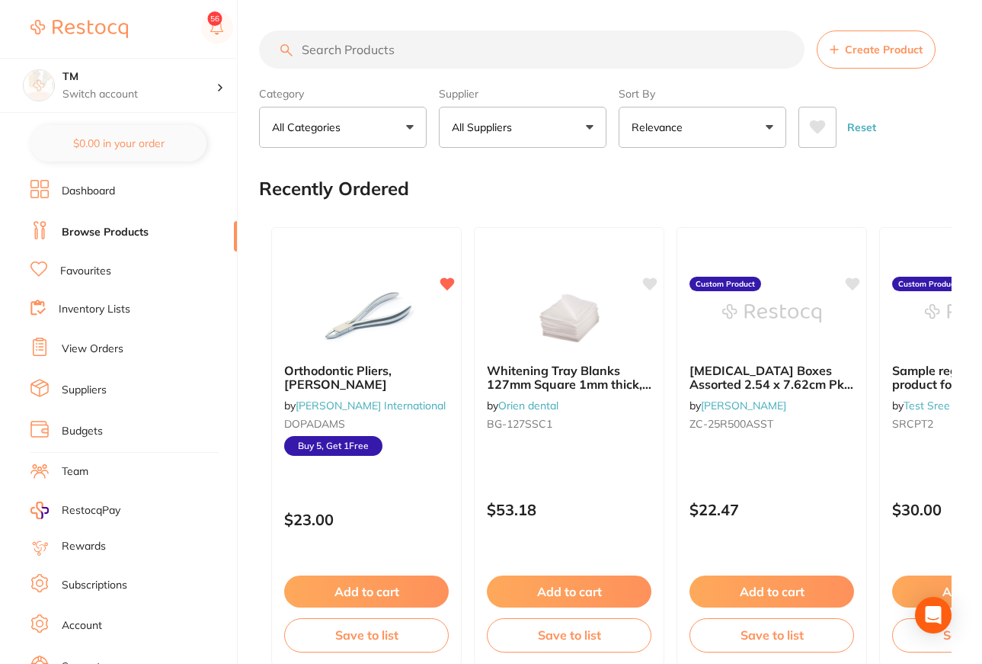
click at [570, 124] on button "All Suppliers" at bounding box center [523, 127] width 168 height 41
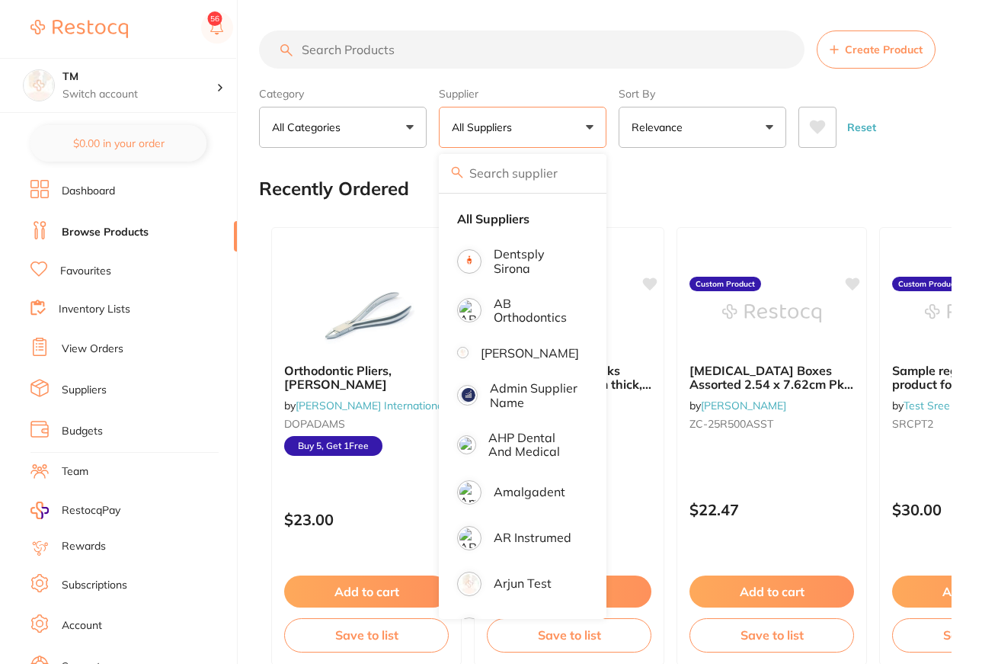
click at [508, 360] on p "[PERSON_NAME]" at bounding box center [530, 353] width 98 height 14
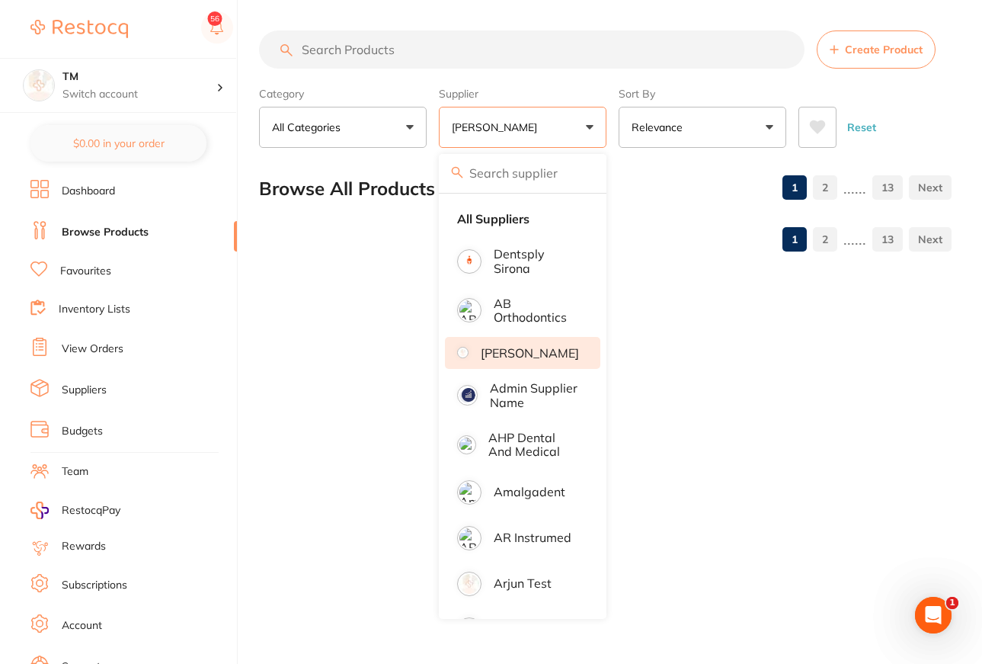
click at [517, 315] on p "AB Orthodontics" at bounding box center [536, 310] width 85 height 28
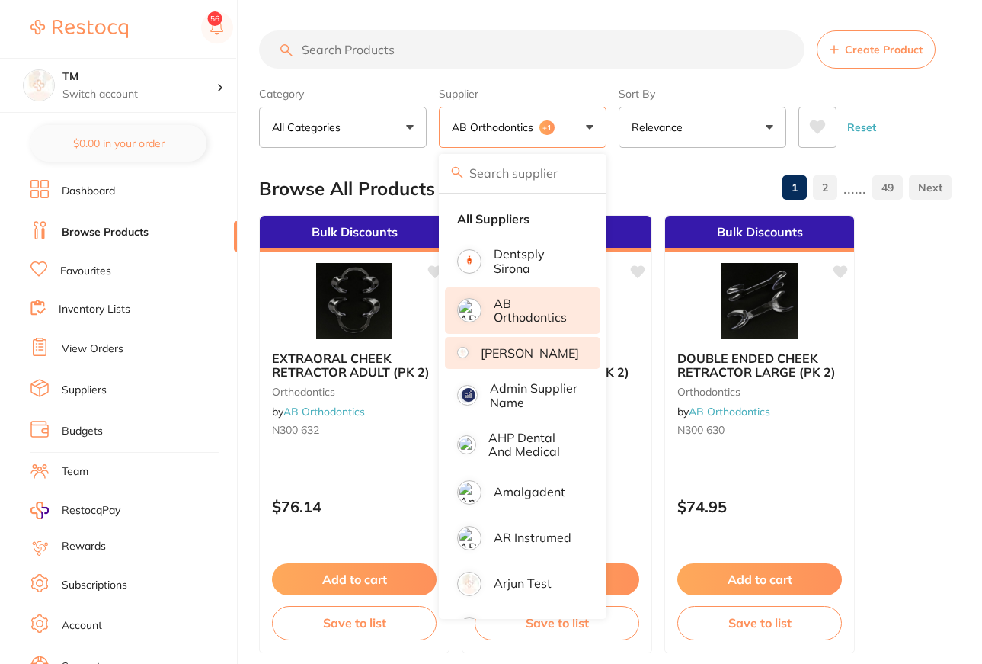
click at [528, 369] on li "[PERSON_NAME]" at bounding box center [522, 353] width 155 height 32
click at [514, 367] on li "[PERSON_NAME]" at bounding box center [522, 353] width 155 height 32
click at [921, 112] on div "Reset" at bounding box center [869, 120] width 141 height 53
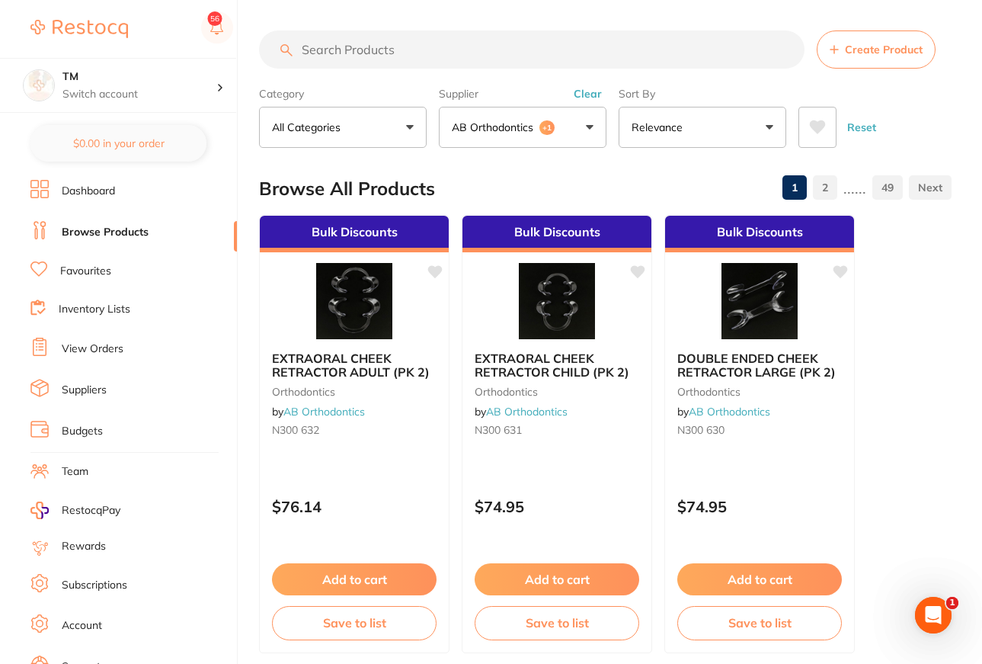
click at [570, 130] on button "AB Orthodontics +1" at bounding box center [523, 127] width 168 height 41
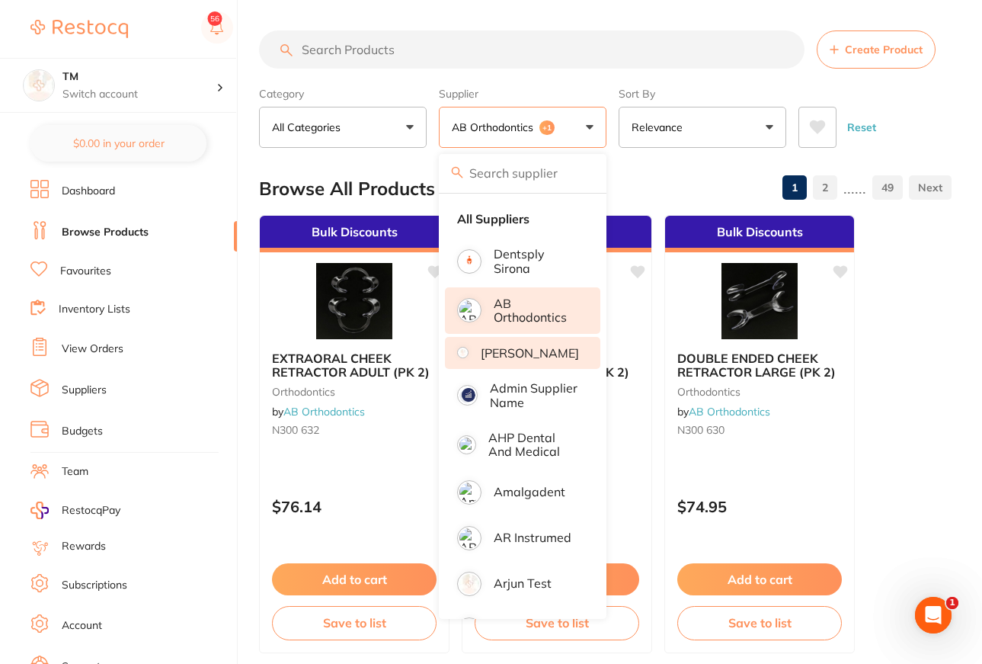
click at [516, 367] on li "[PERSON_NAME]" at bounding box center [522, 353] width 155 height 32
click at [868, 128] on button "Reset" at bounding box center [862, 127] width 38 height 41
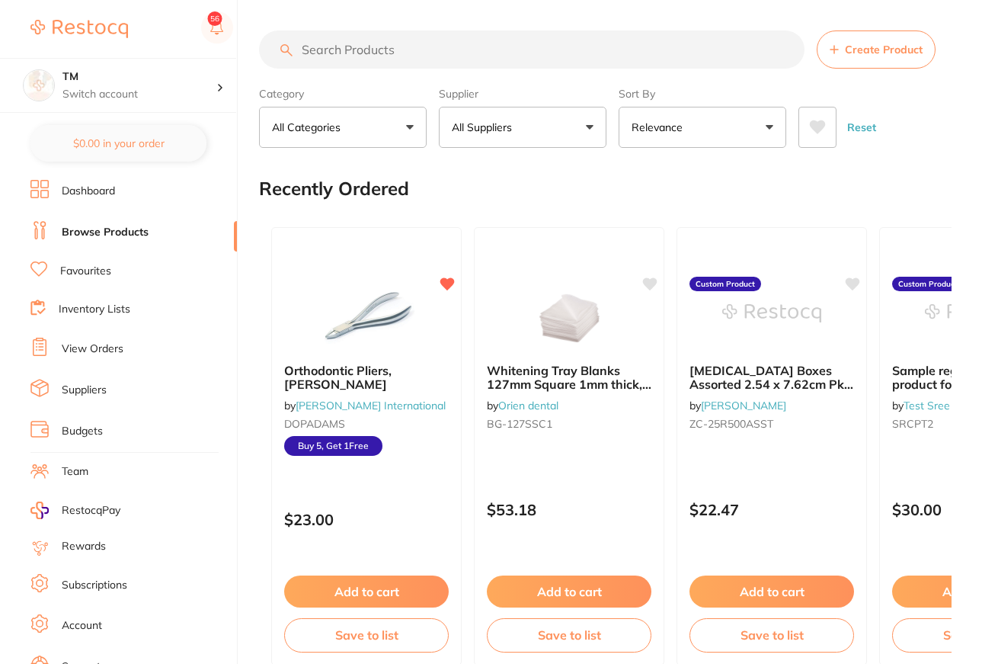
click at [558, 132] on button "All Suppliers" at bounding box center [523, 127] width 168 height 41
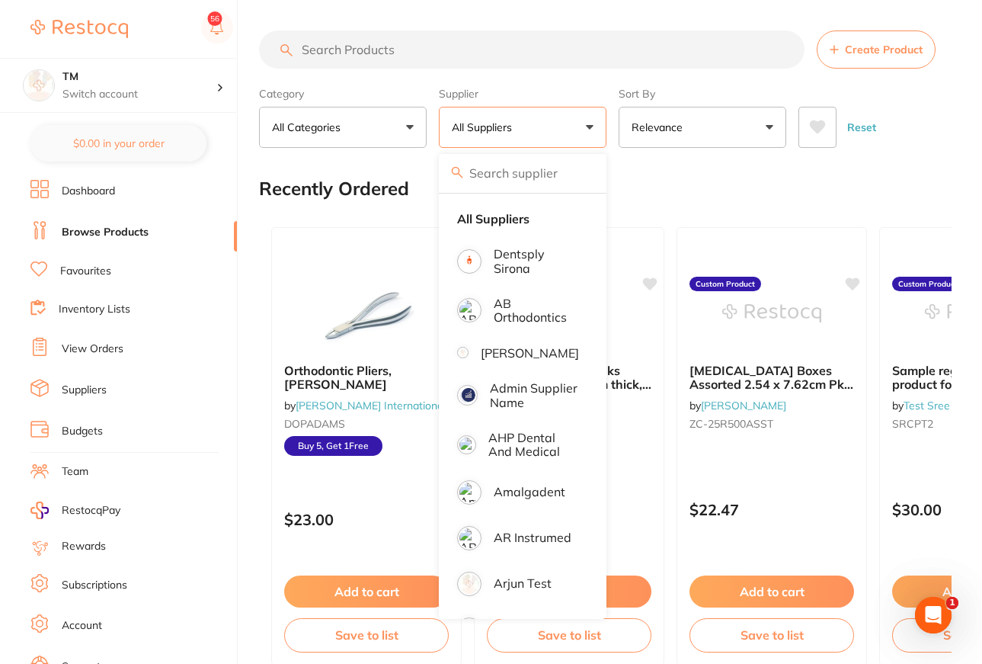
click at [549, 315] on p "AB Orthodontics" at bounding box center [536, 310] width 85 height 28
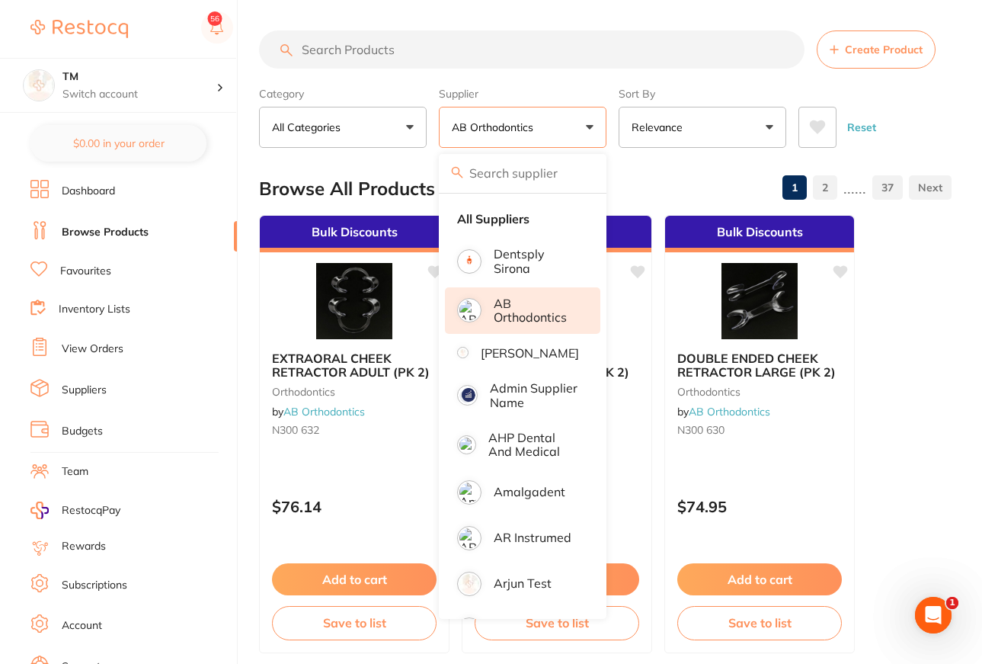
click at [901, 141] on div "Reset" at bounding box center [869, 120] width 141 height 53
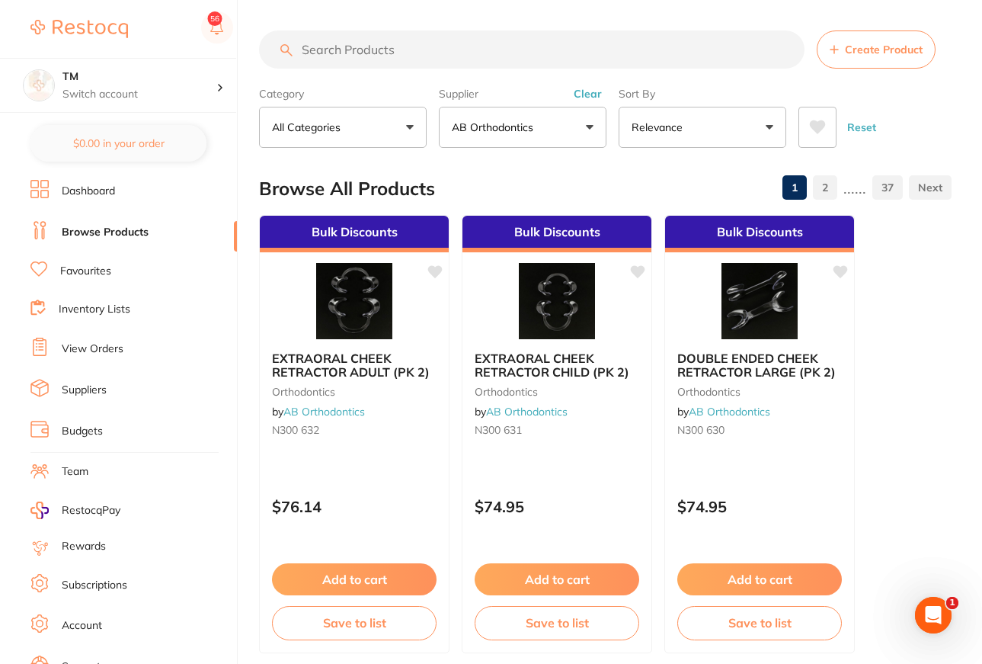
click at [816, 124] on icon at bounding box center [818, 127] width 16 height 14
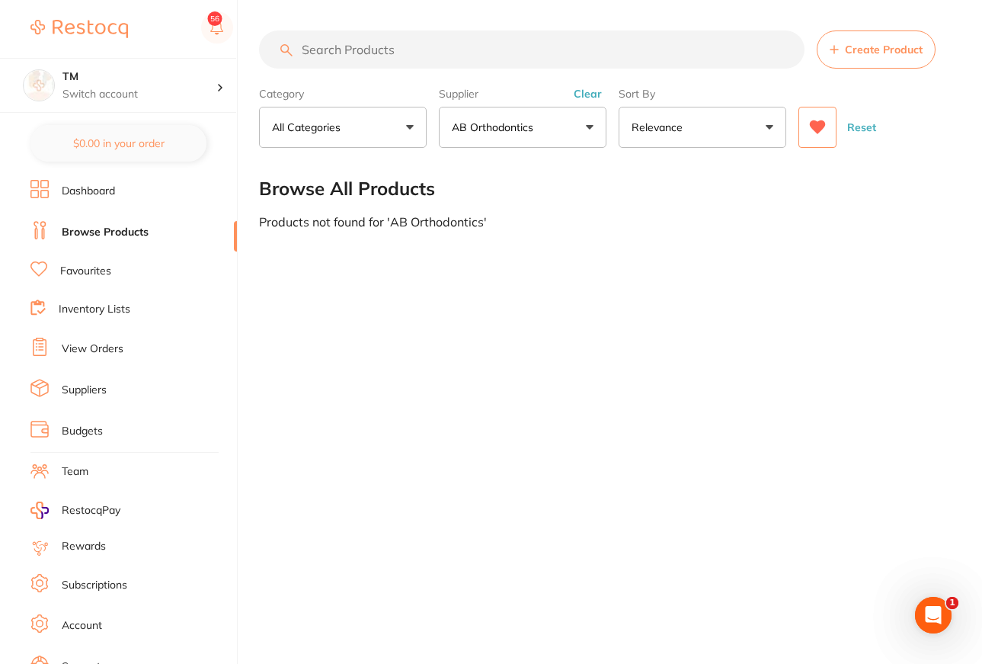
click at [948, 110] on div "Category All Categories All Categories No categories found Clear Category false…" at bounding box center [605, 114] width 693 height 67
click at [104, 272] on link "Favourites" at bounding box center [85, 271] width 51 height 15
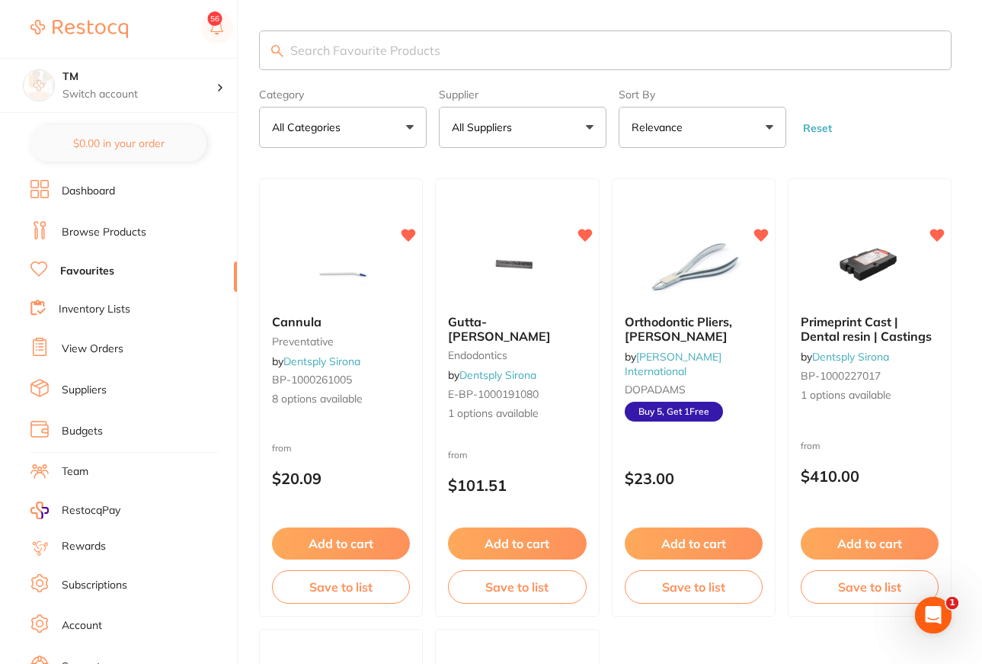
click at [911, 99] on form "Category All Categories All Categories endodontics instruments other preventati…" at bounding box center [605, 115] width 693 height 66
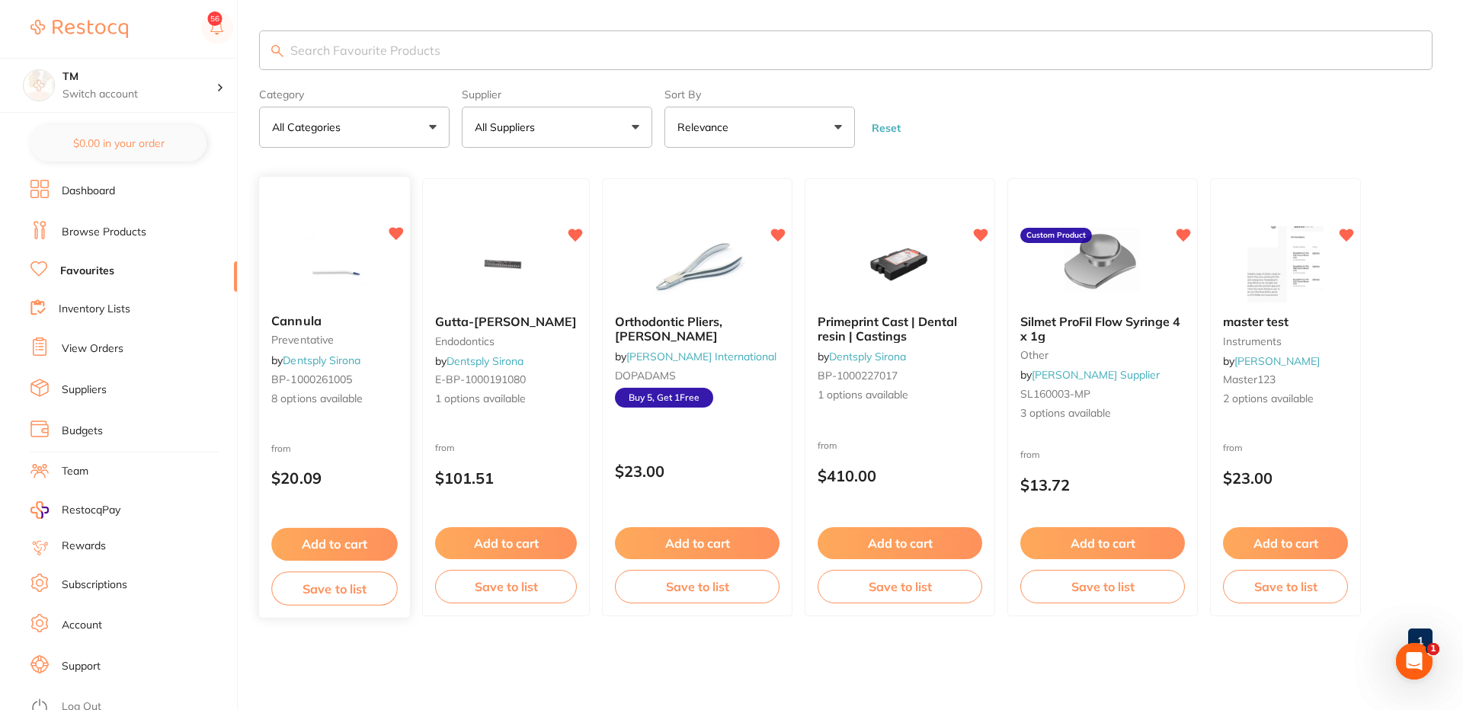
click at [359, 280] on img at bounding box center [334, 263] width 100 height 77
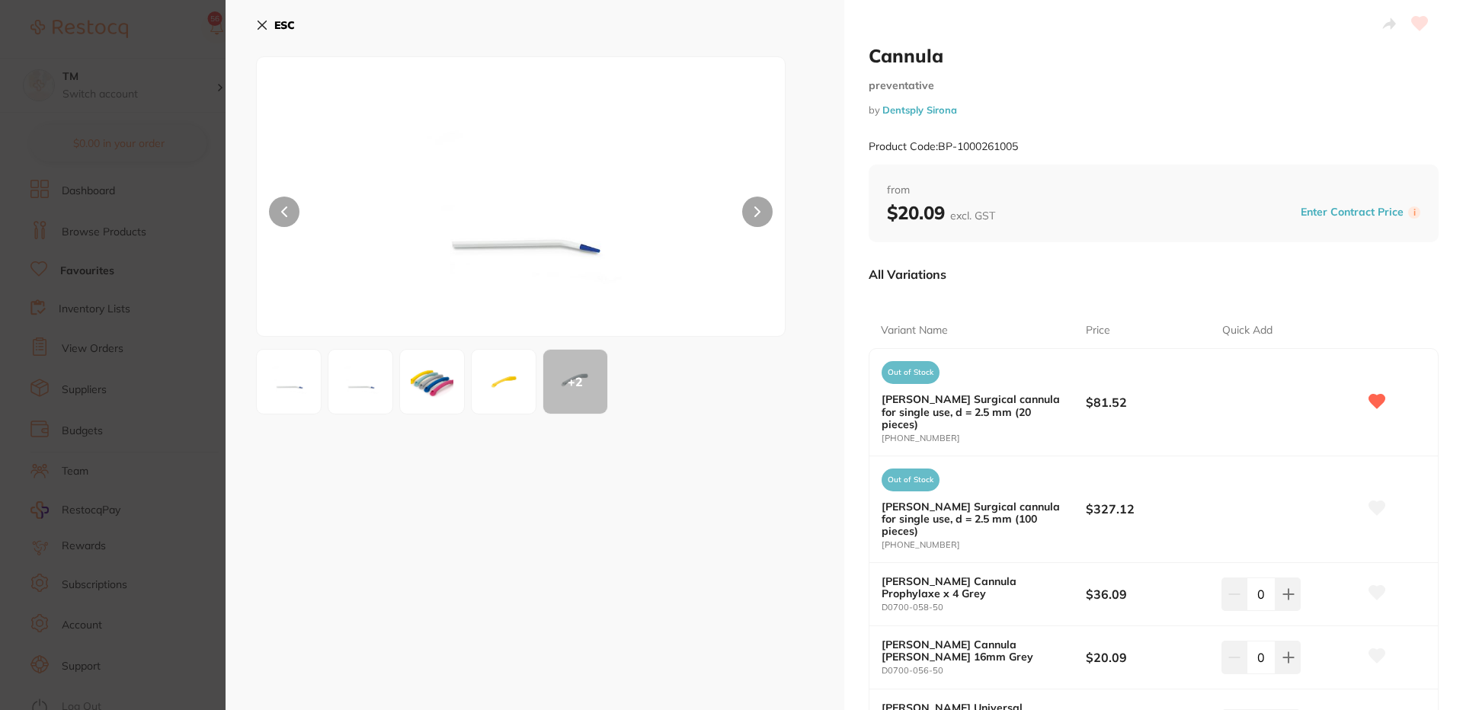
click at [262, 34] on button "ESC" at bounding box center [275, 25] width 39 height 26
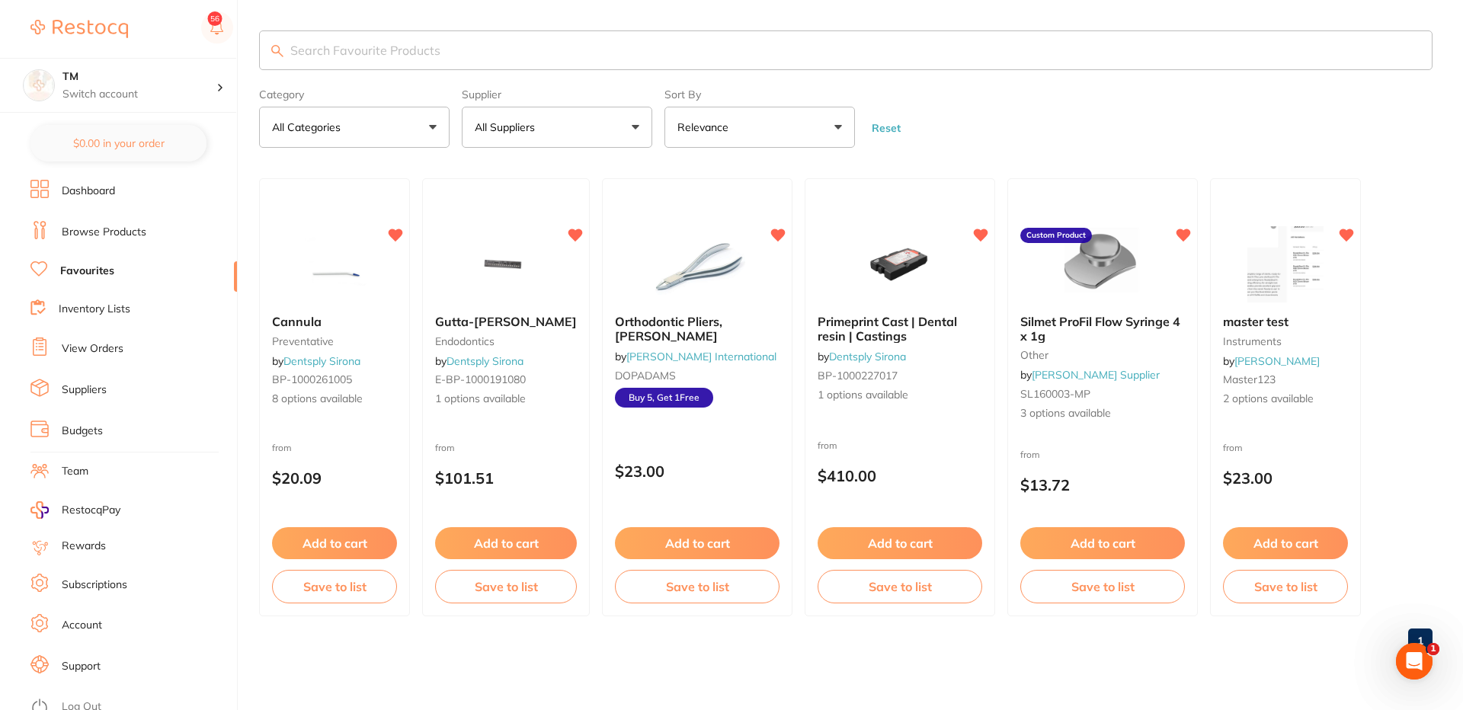
click at [126, 226] on link "Browse Products" at bounding box center [104, 232] width 85 height 15
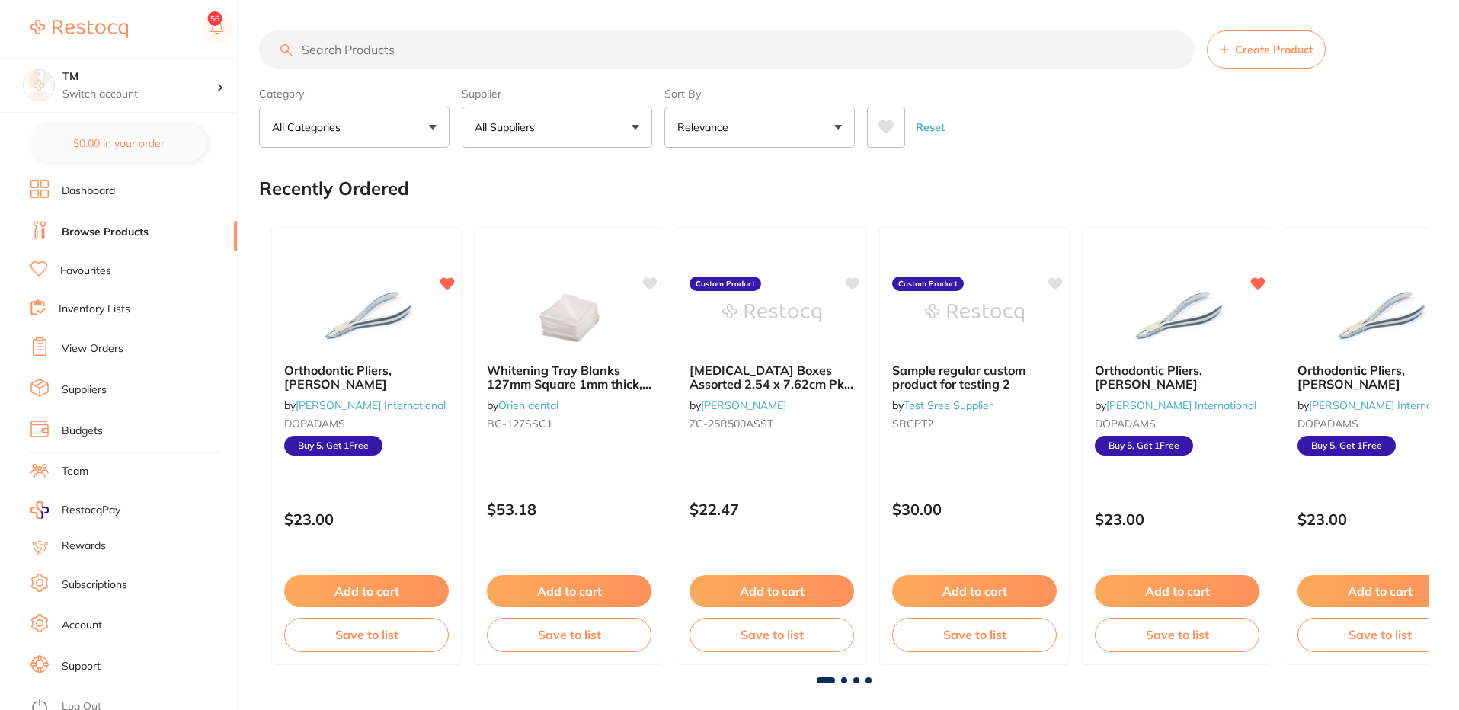
click at [1175, 134] on div "Reset" at bounding box center [1141, 120] width 549 height 53
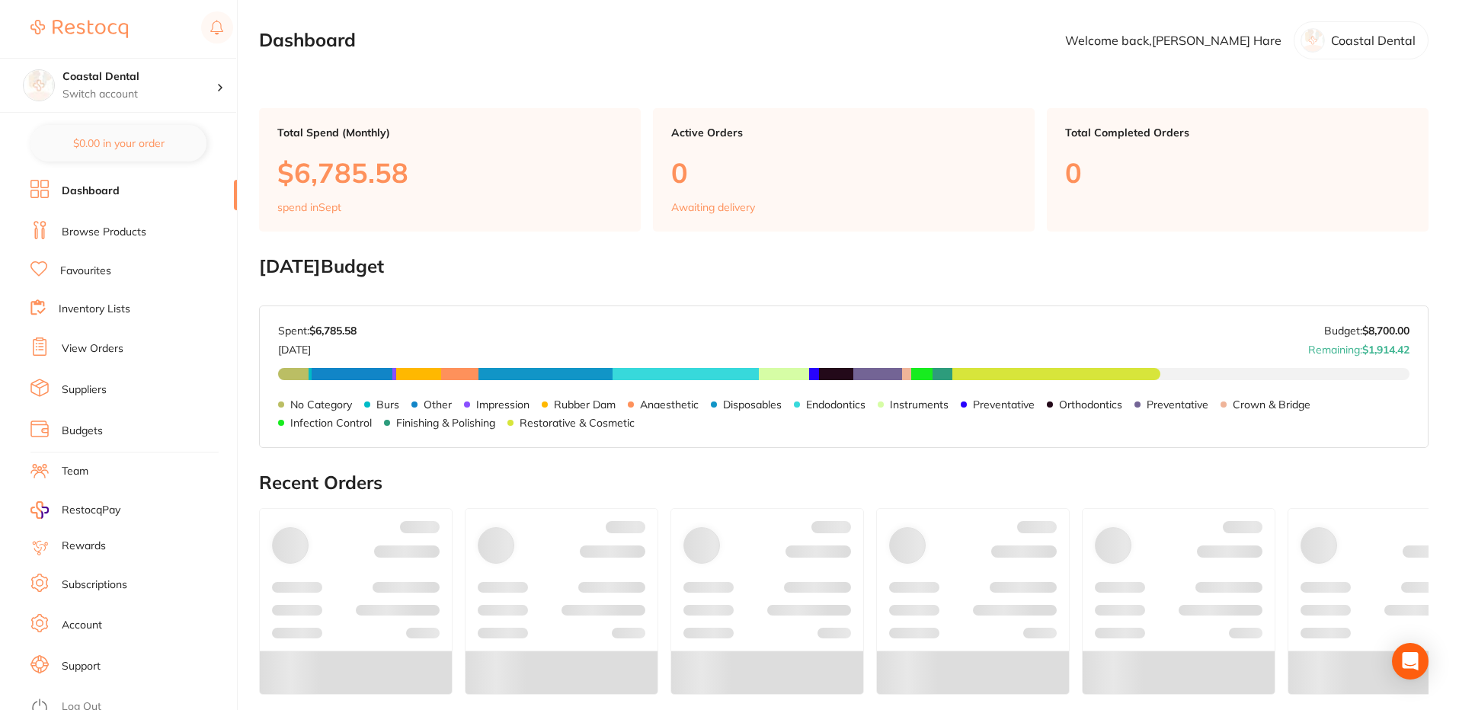
click at [119, 237] on link "Browse Products" at bounding box center [104, 232] width 85 height 15
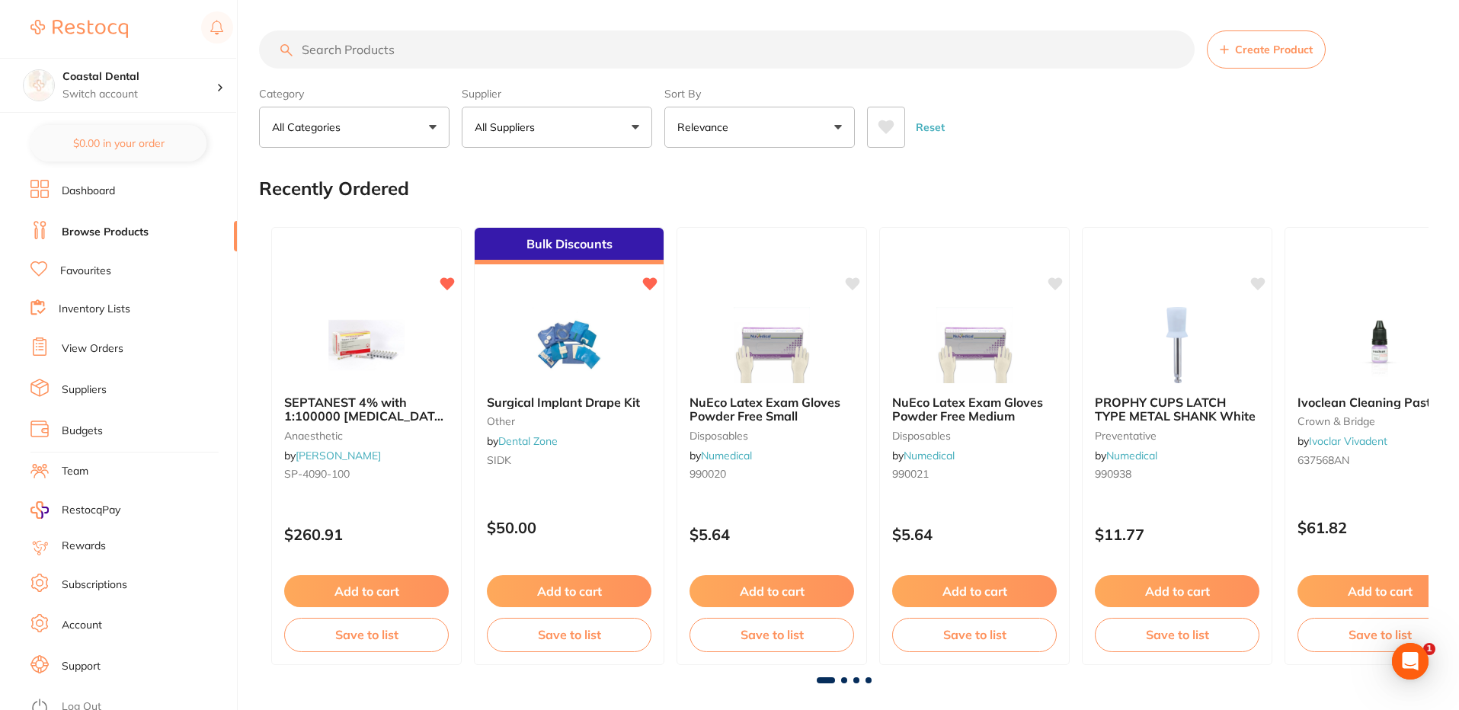
click at [883, 125] on icon at bounding box center [887, 127] width 16 height 14
click at [881, 130] on icon at bounding box center [886, 127] width 17 height 15
click at [578, 134] on button "All Suppliers" at bounding box center [557, 127] width 191 height 41
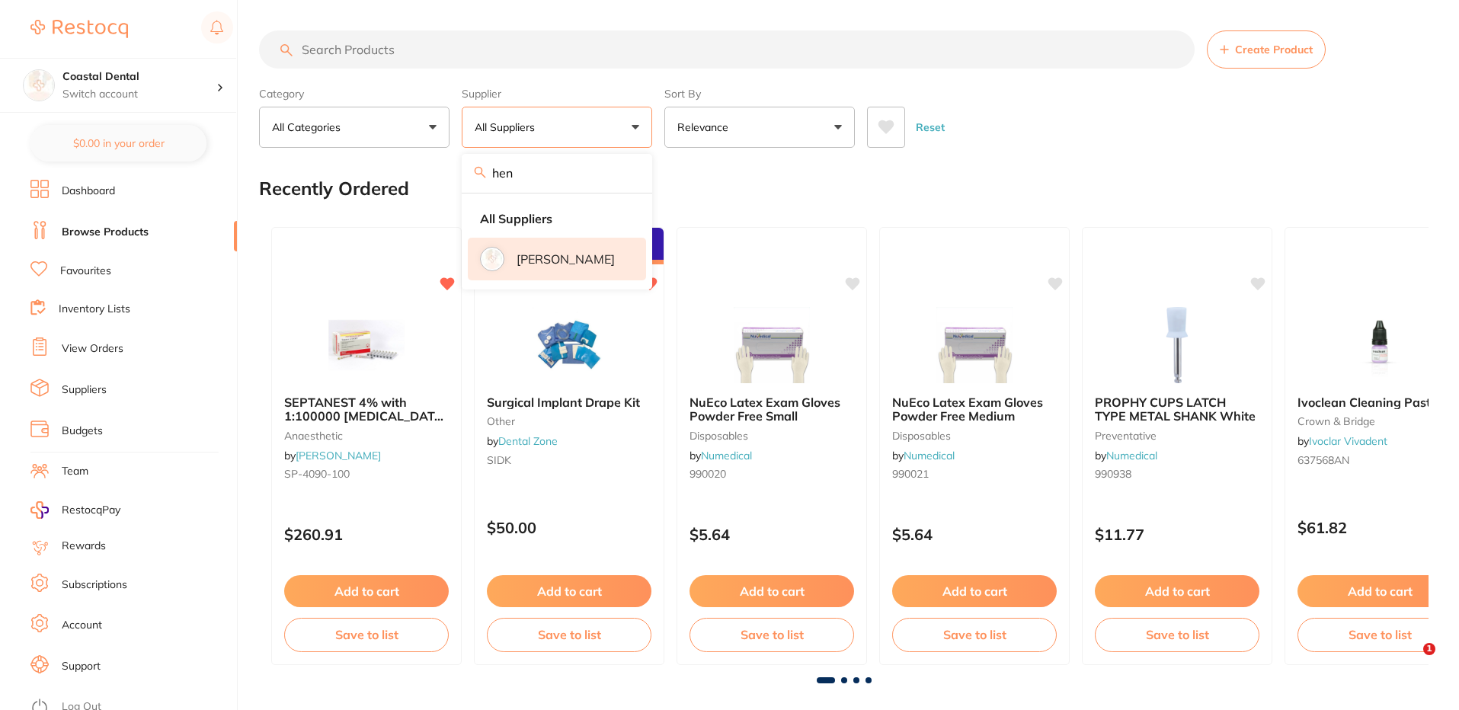
type input "hen"
click at [511, 255] on li "Henry Schein Halas" at bounding box center [557, 259] width 178 height 43
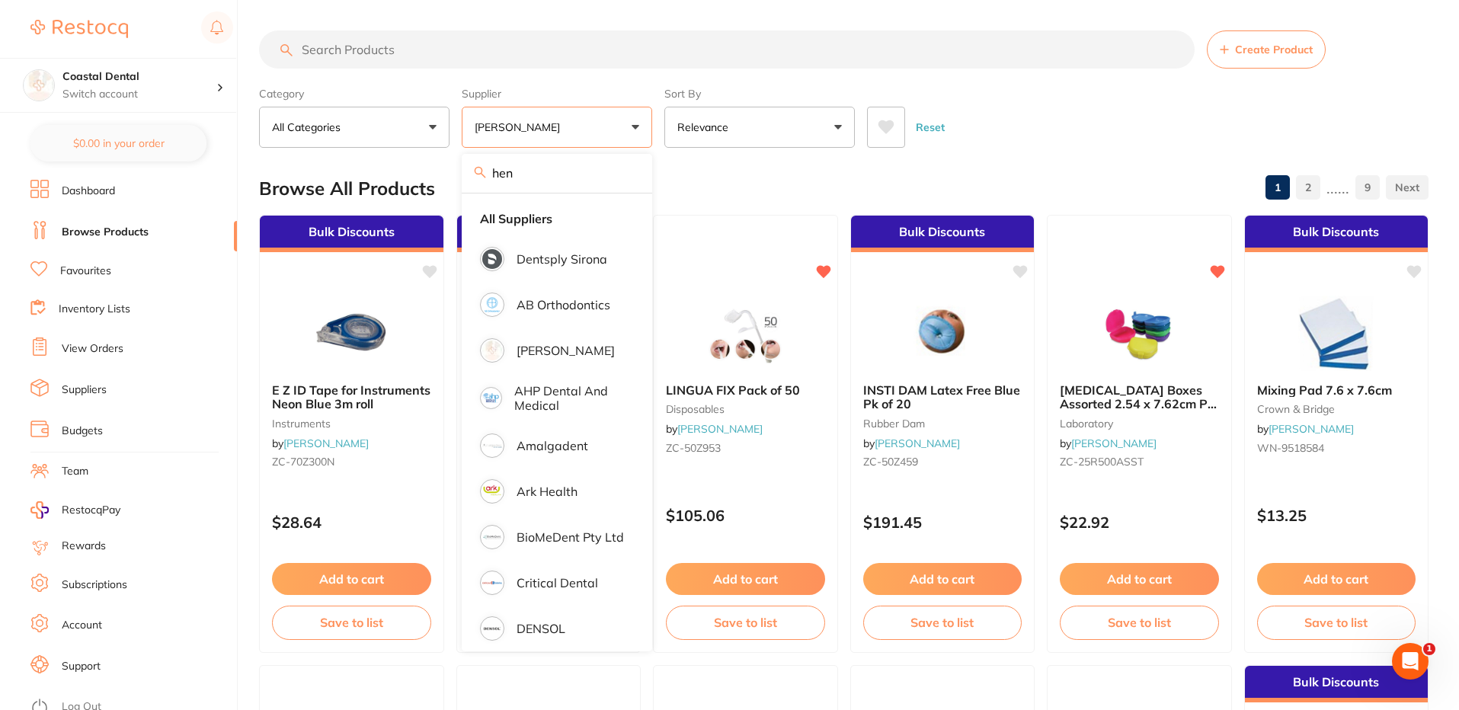
click at [1028, 103] on div "Reset" at bounding box center [1141, 120] width 549 height 53
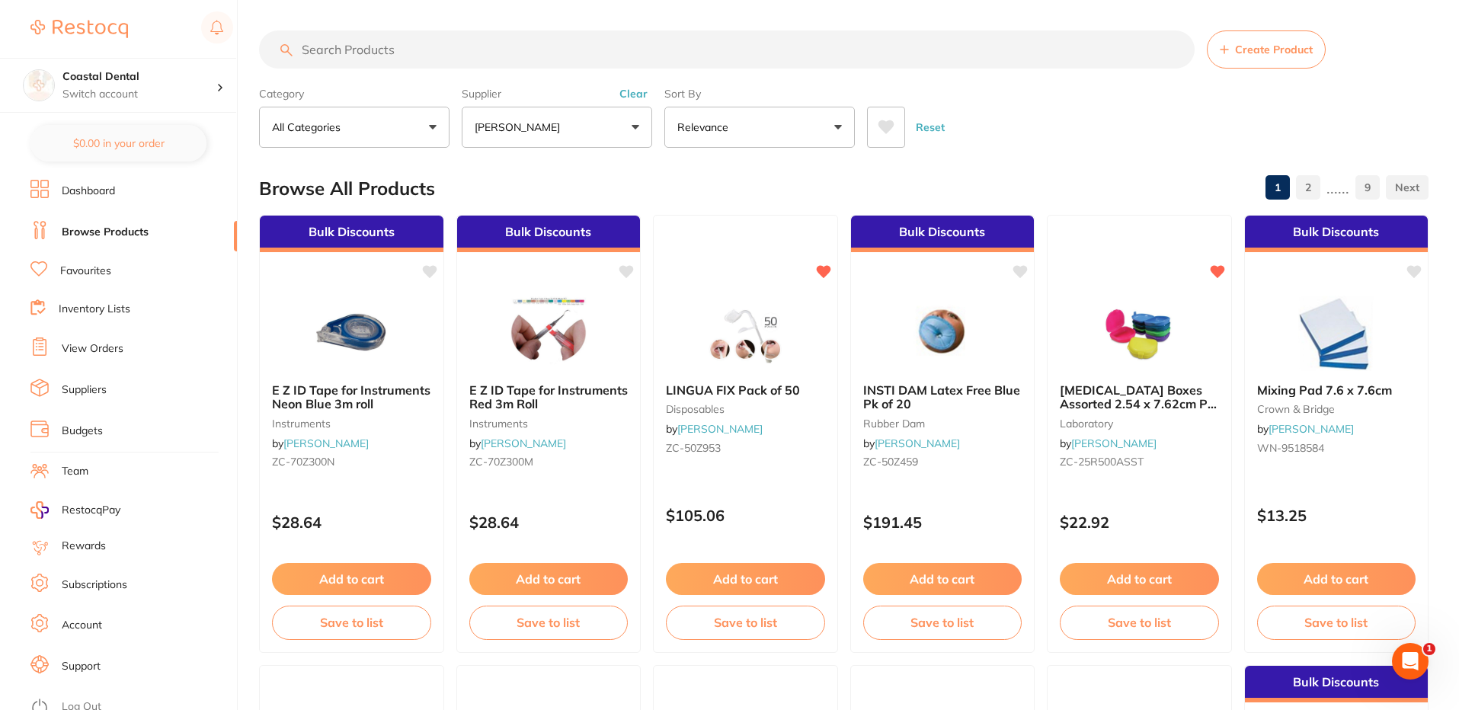
click at [884, 126] on icon at bounding box center [887, 127] width 16 height 14
click at [564, 120] on p "[PERSON_NAME]" at bounding box center [520, 127] width 91 height 15
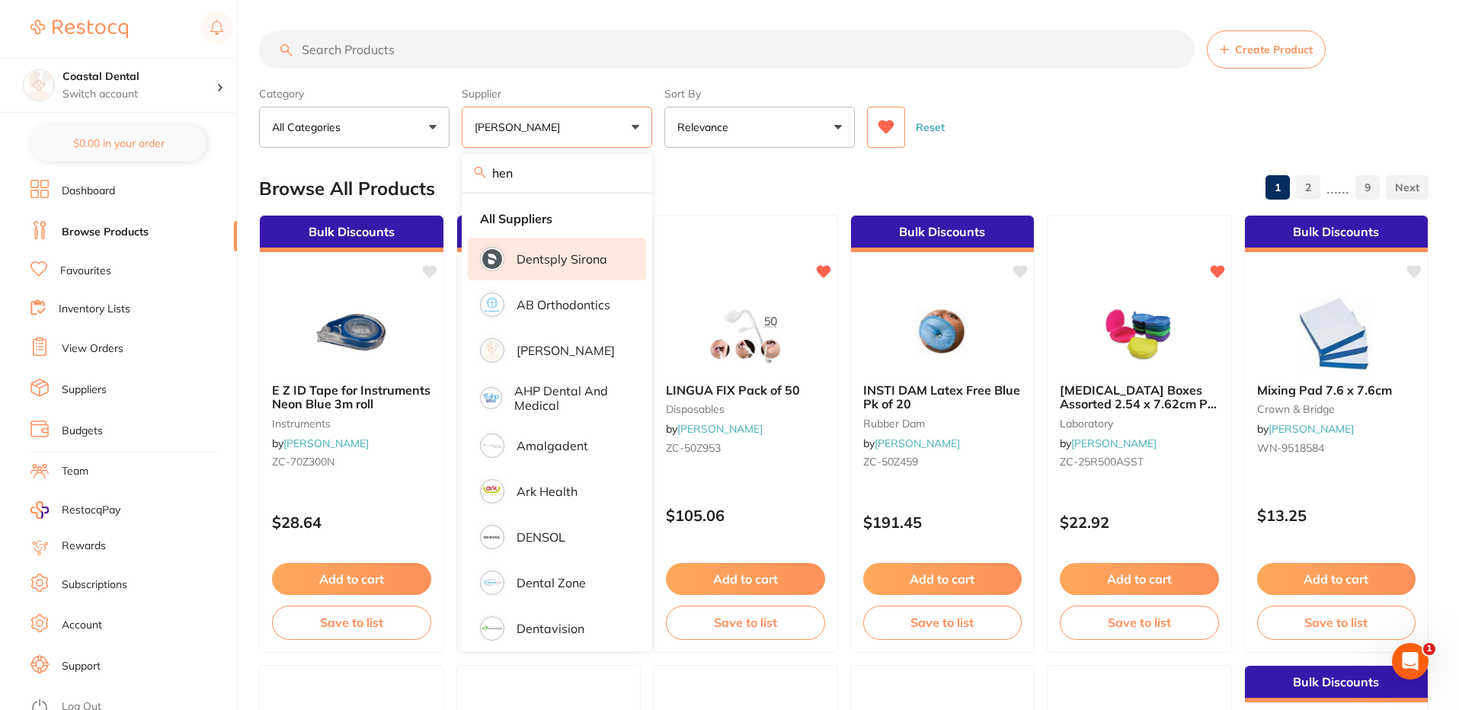
click at [556, 264] on p "Dentsply Sirona" at bounding box center [562, 259] width 91 height 14
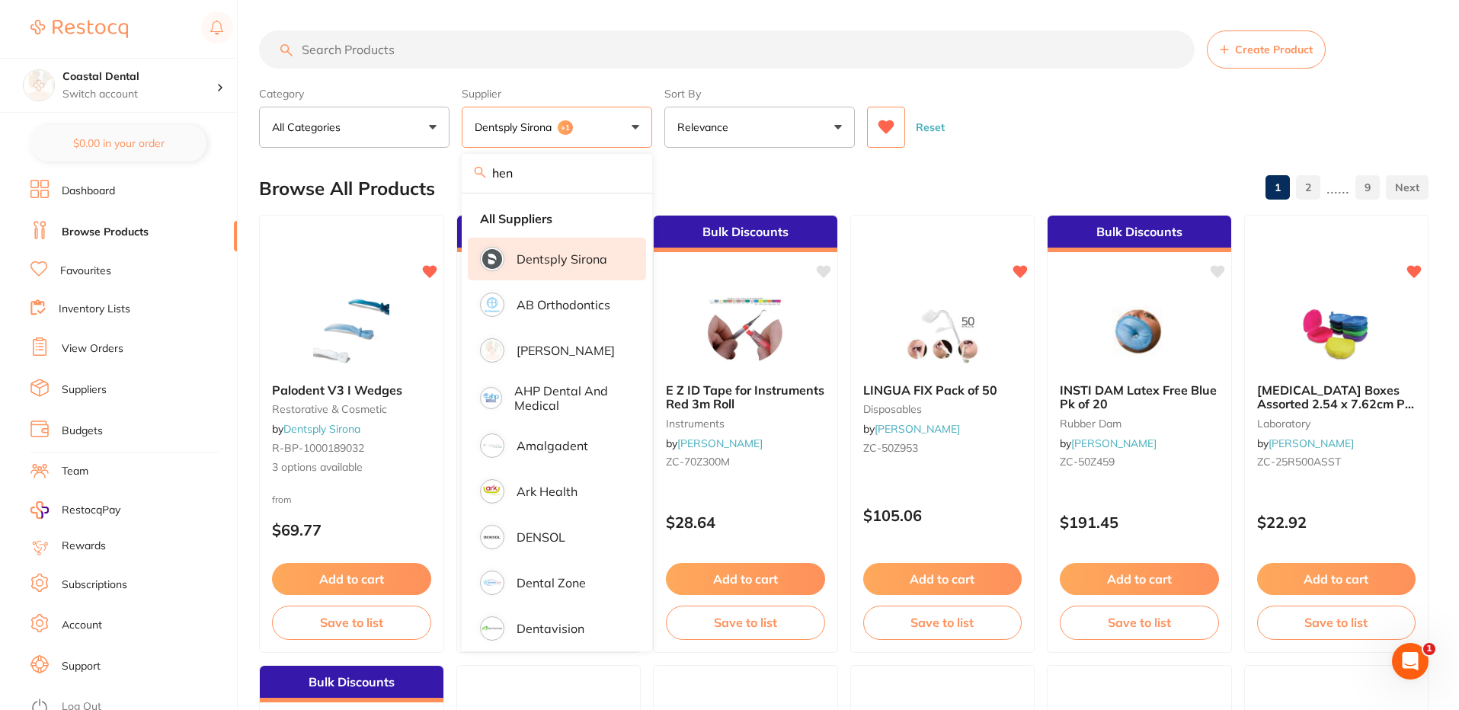
click at [1084, 113] on div "Reset" at bounding box center [1141, 120] width 549 height 53
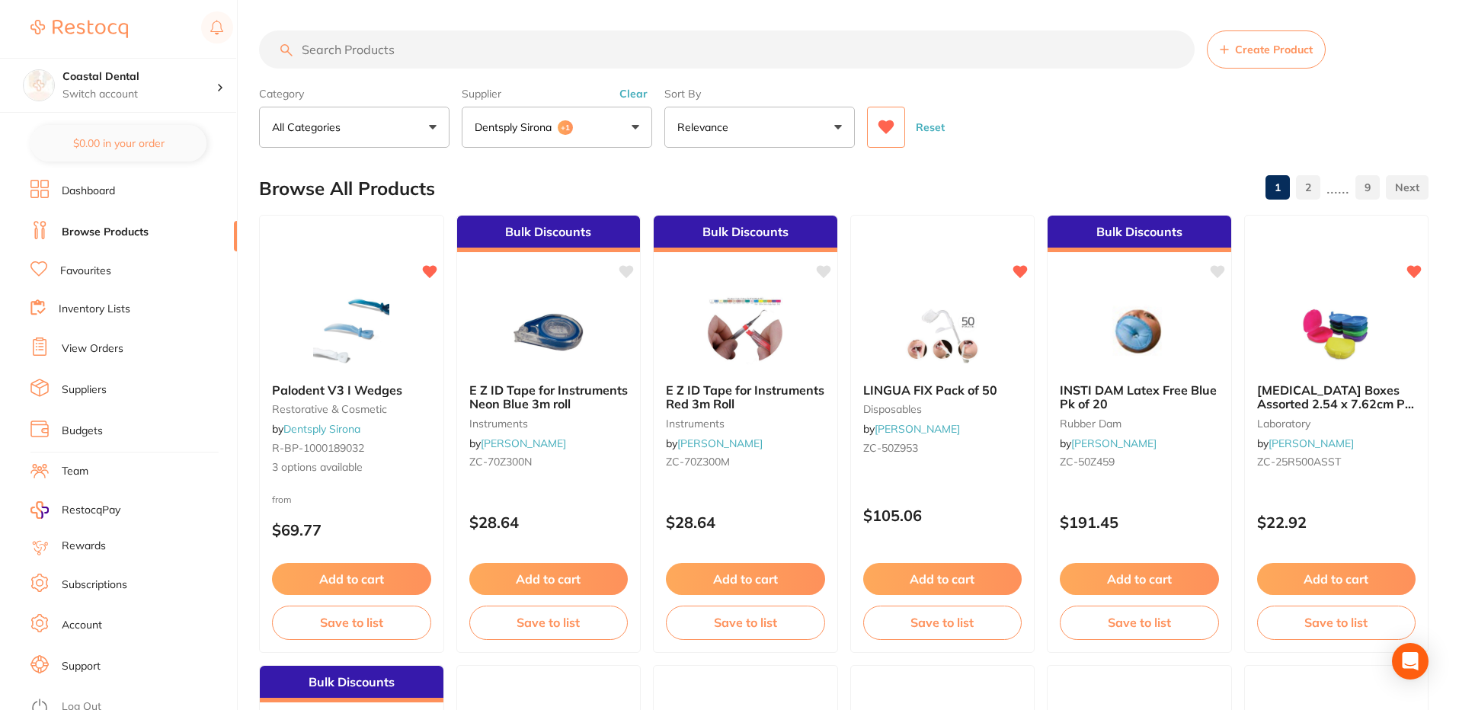
click at [933, 125] on button "Reset" at bounding box center [930, 127] width 38 height 41
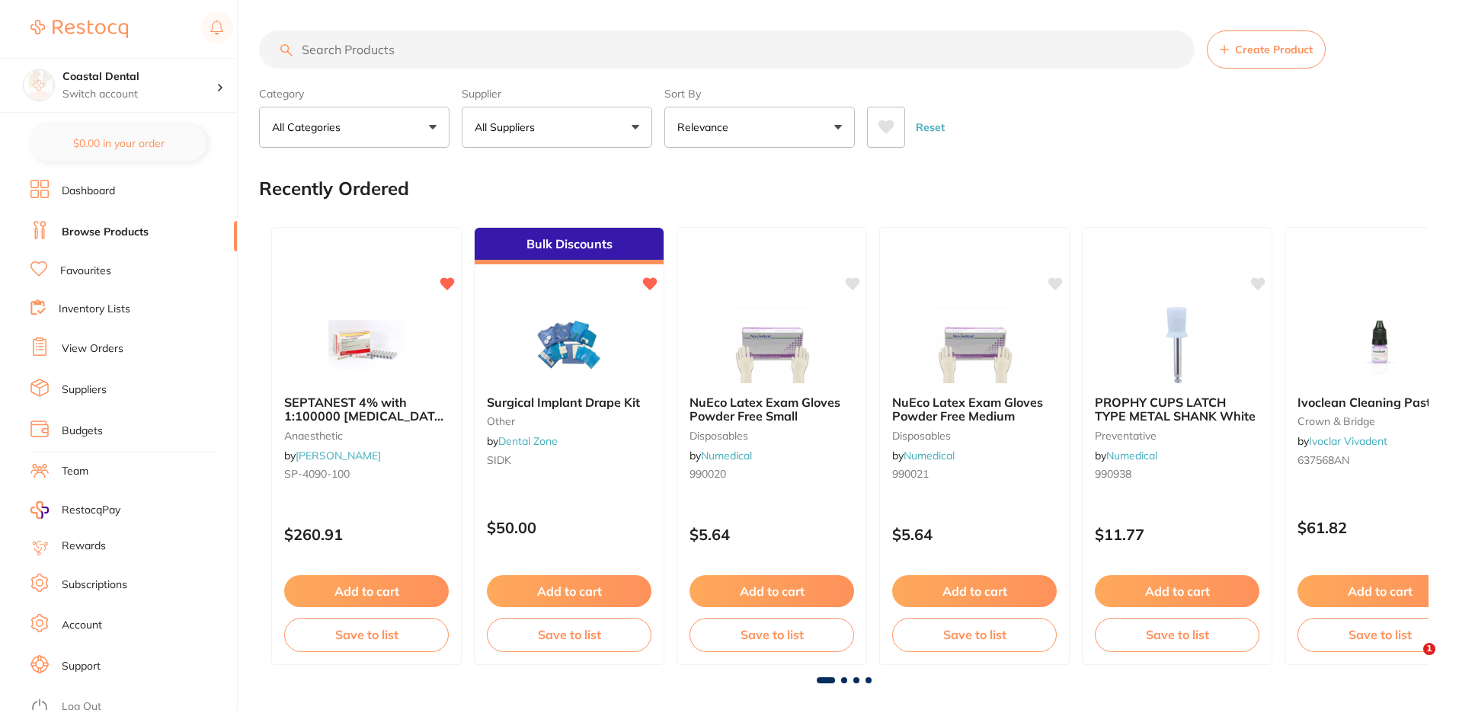
click at [571, 133] on button "All Suppliers" at bounding box center [557, 127] width 191 height 41
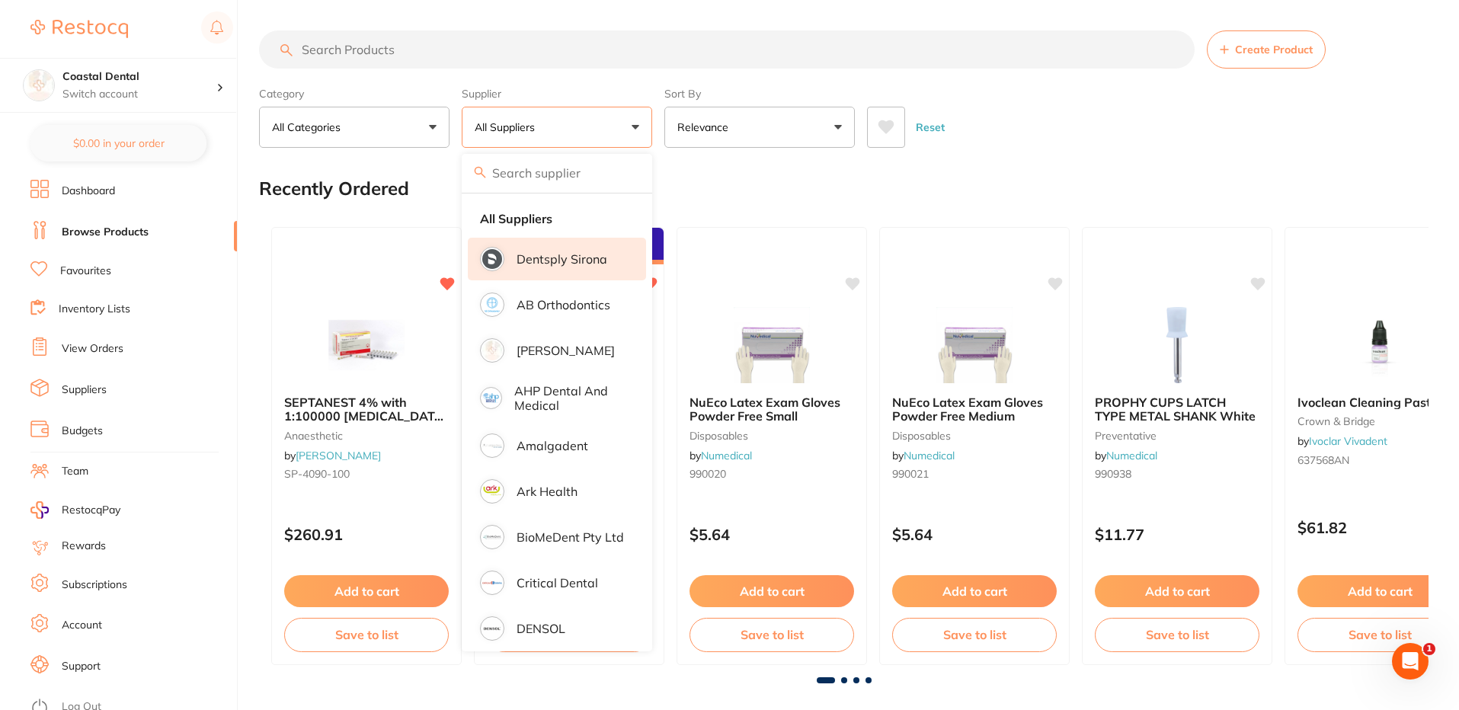
click at [562, 260] on p "Dentsply Sirona" at bounding box center [562, 259] width 91 height 14
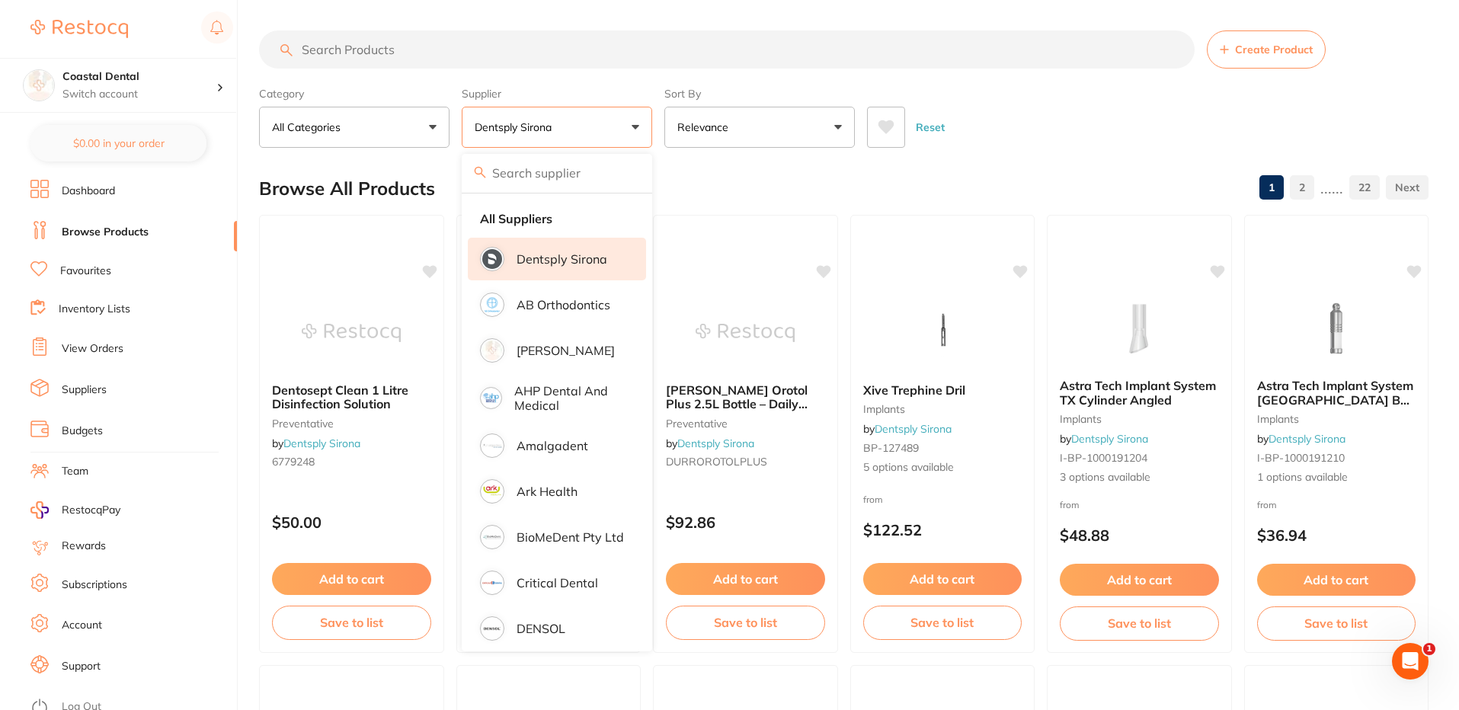
click at [1078, 120] on div "Reset" at bounding box center [1141, 120] width 549 height 53
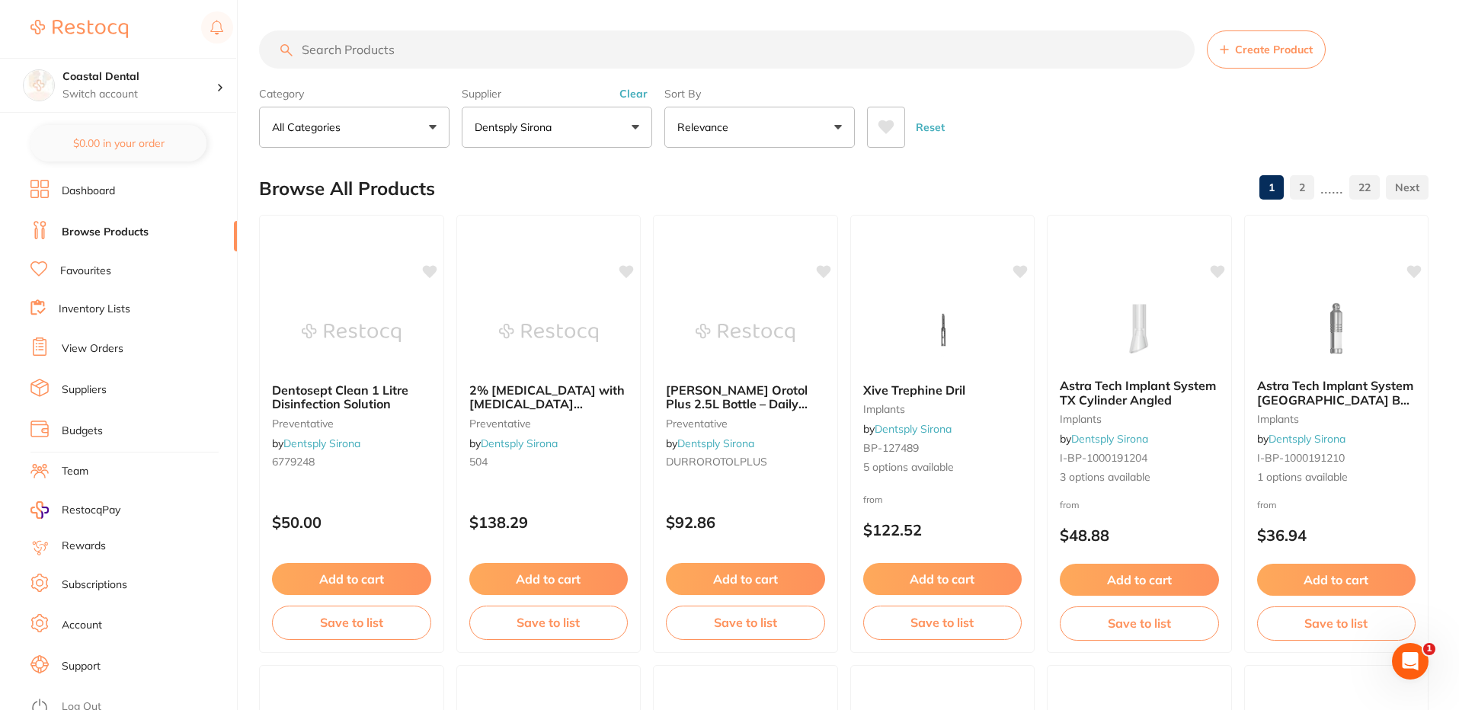
click at [887, 124] on icon at bounding box center [887, 127] width 16 height 14
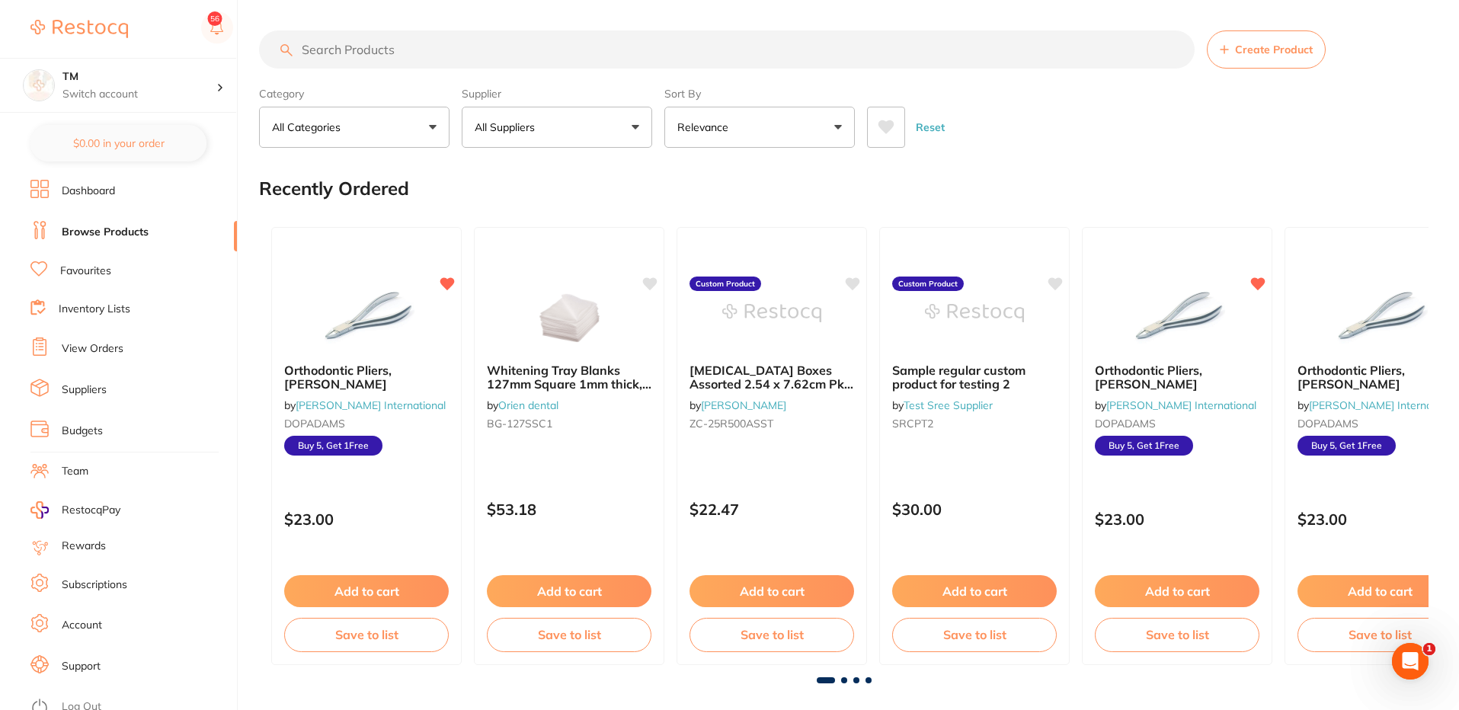
click at [1047, 82] on div "Category All Categories All Categories 3D Printing anaesthetic articulating bur…" at bounding box center [844, 114] width 1170 height 67
click at [572, 136] on button "All Suppliers" at bounding box center [557, 127] width 191 height 41
type input "hen"
click at [994, 107] on div "Reset" at bounding box center [1141, 120] width 549 height 53
click at [586, 130] on button "All Suppliers" at bounding box center [557, 127] width 191 height 41
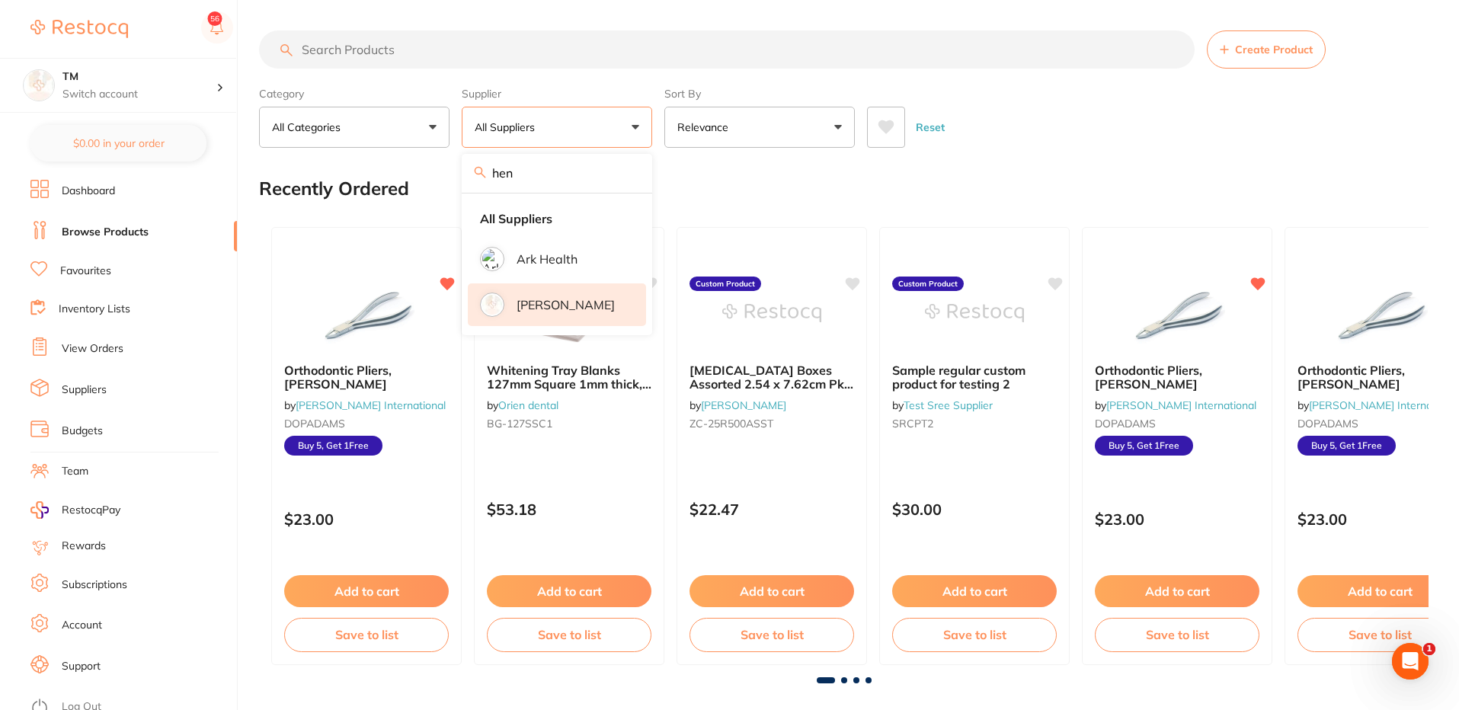
click at [574, 306] on p "[PERSON_NAME]" at bounding box center [566, 305] width 98 height 14
